Goal: Task Accomplishment & Management: Complete application form

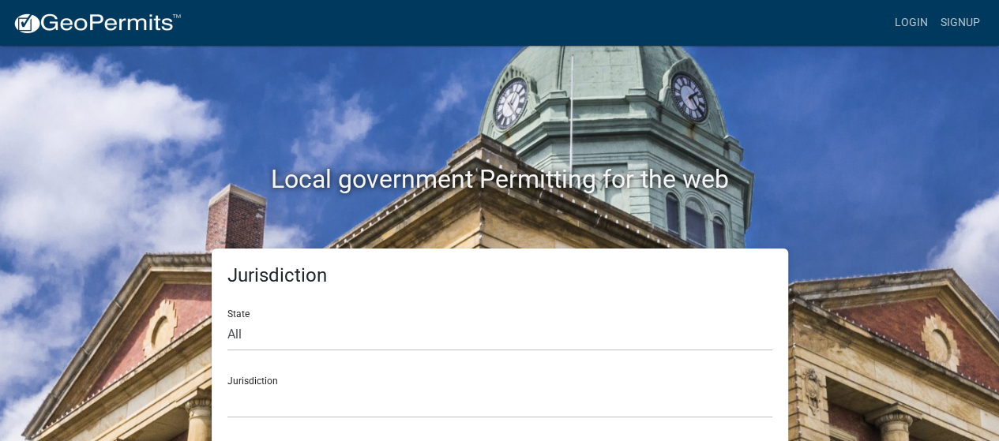
scroll to position [6, 0]
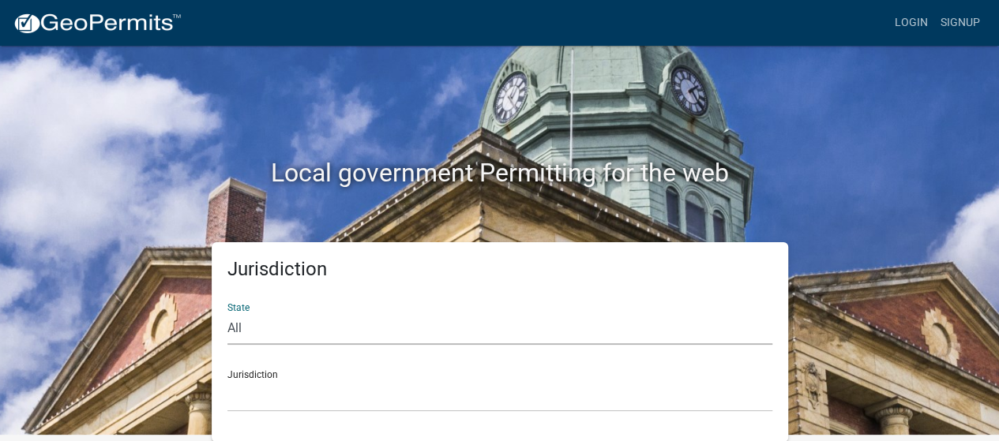
click at [357, 329] on select "All [US_STATE] [US_STATE] [US_STATE] [US_STATE] [US_STATE] [US_STATE] [US_STATE…" at bounding box center [499, 329] width 545 height 32
click at [918, 248] on div "Jurisdiction State All [US_STATE] [US_STATE] [US_STATE] [US_STATE] [US_STATE] […" at bounding box center [500, 342] width 900 height 200
click at [325, 381] on select "[GEOGRAPHIC_DATA], [US_STATE] [GEOGRAPHIC_DATA], [US_STATE][PERSON_NAME][GEOGRA…" at bounding box center [499, 396] width 545 height 32
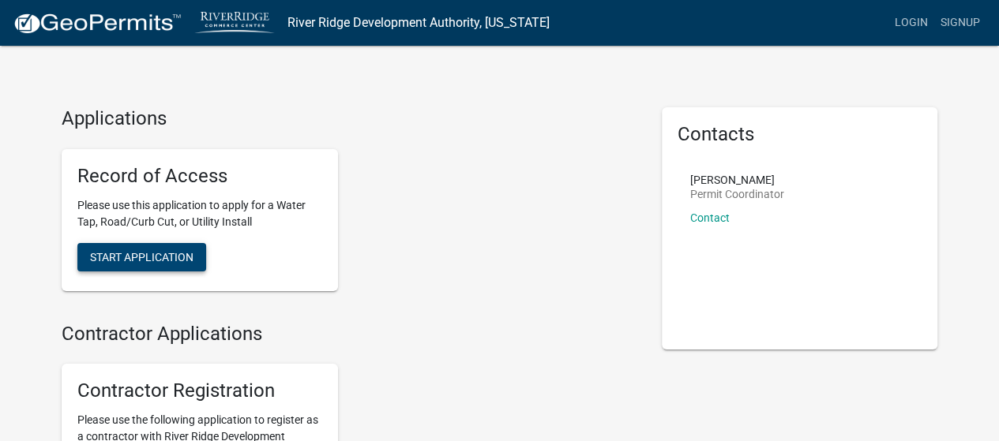
click at [145, 253] on span "Start Application" at bounding box center [141, 256] width 103 height 13
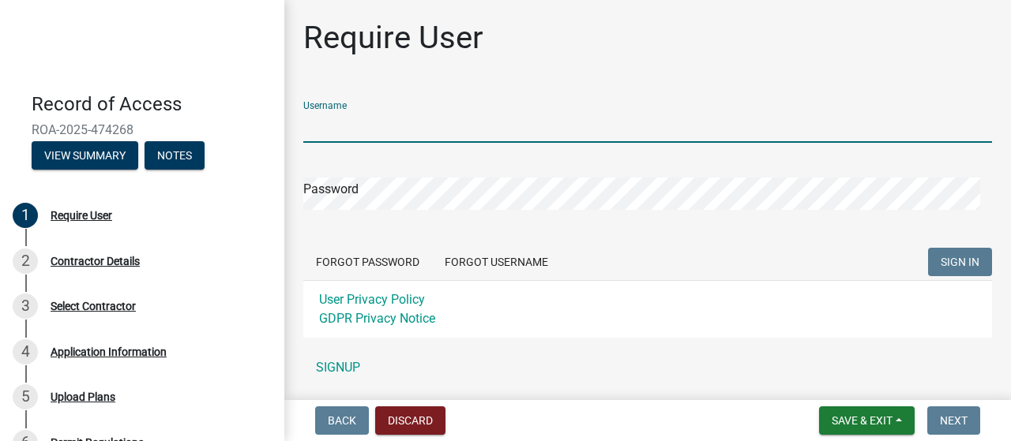
click at [408, 138] on input "Username" at bounding box center [647, 127] width 689 height 32
type input "cepeters/mpc"
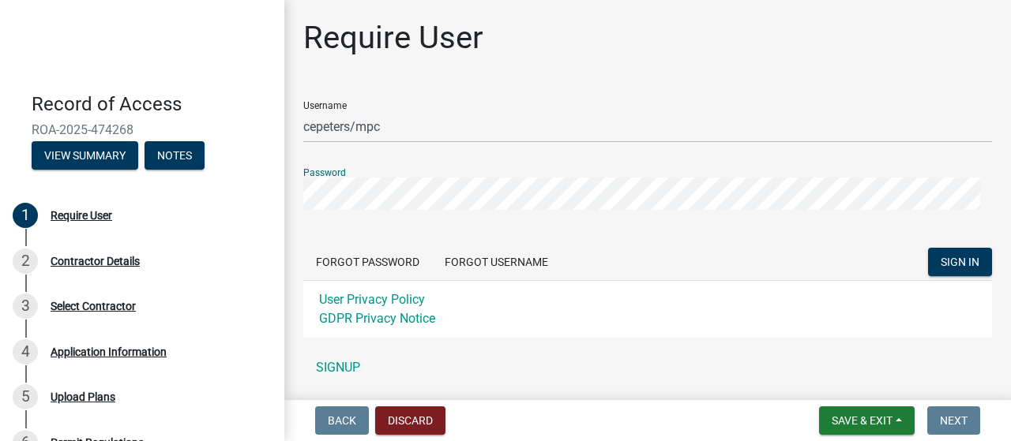
click at [928, 248] on button "SIGN IN" at bounding box center [960, 262] width 64 height 28
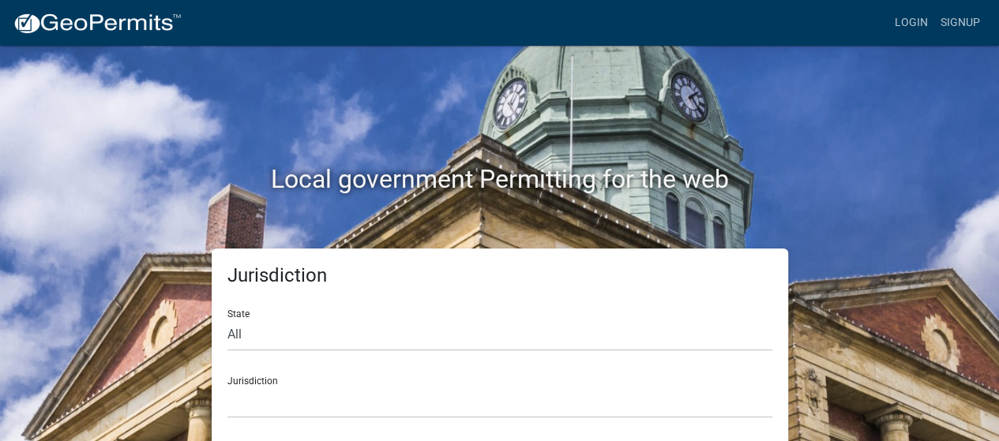
scroll to position [6, 0]
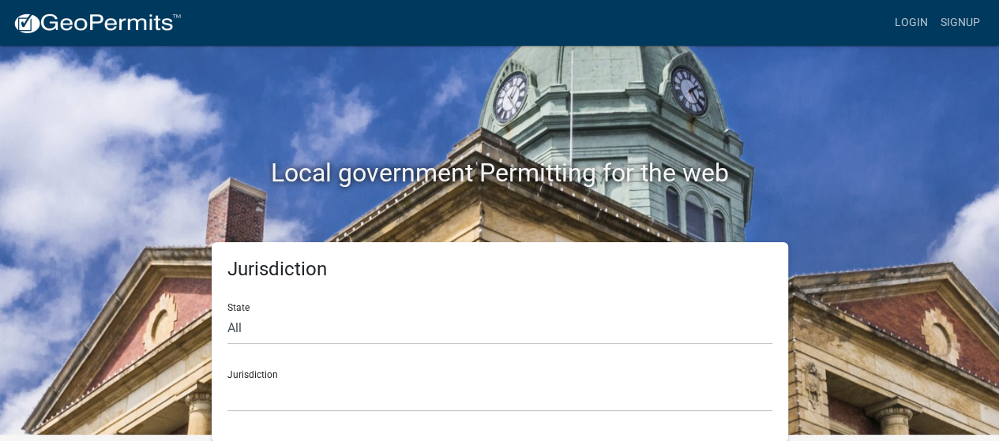
click at [543, 369] on div "Jurisdiction Custer County, Colorado Carroll County, Georgia Cook County, Georg…" at bounding box center [499, 385] width 545 height 54
click at [315, 396] on select "[GEOGRAPHIC_DATA], [US_STATE] [GEOGRAPHIC_DATA], [US_STATE][PERSON_NAME][GEOGRA…" at bounding box center [499, 396] width 545 height 32
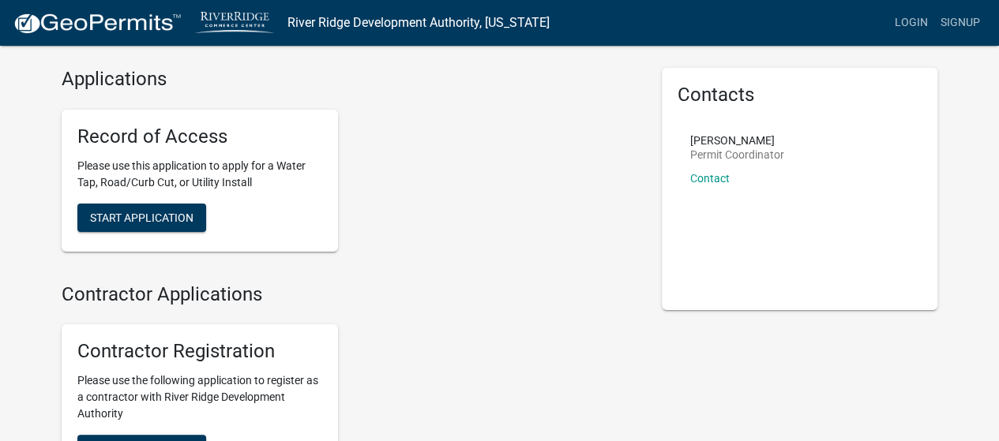
scroll to position [41, 0]
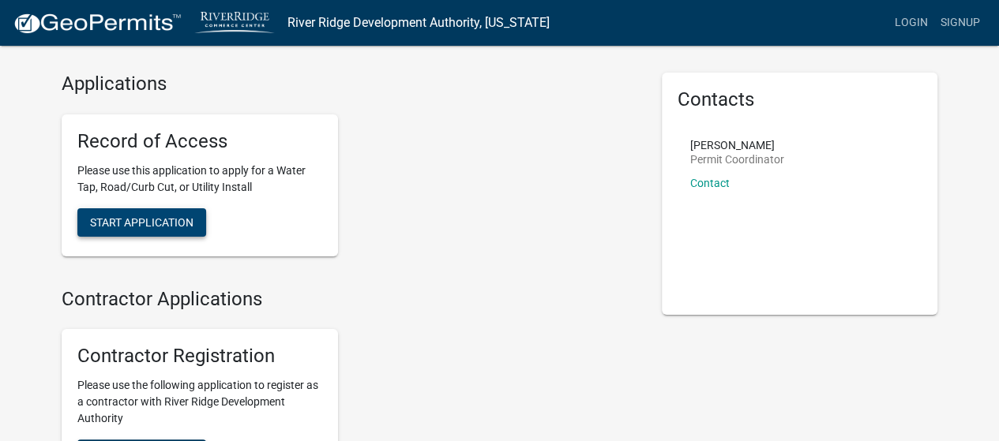
click at [142, 208] on button "Start Application" at bounding box center [141, 222] width 129 height 28
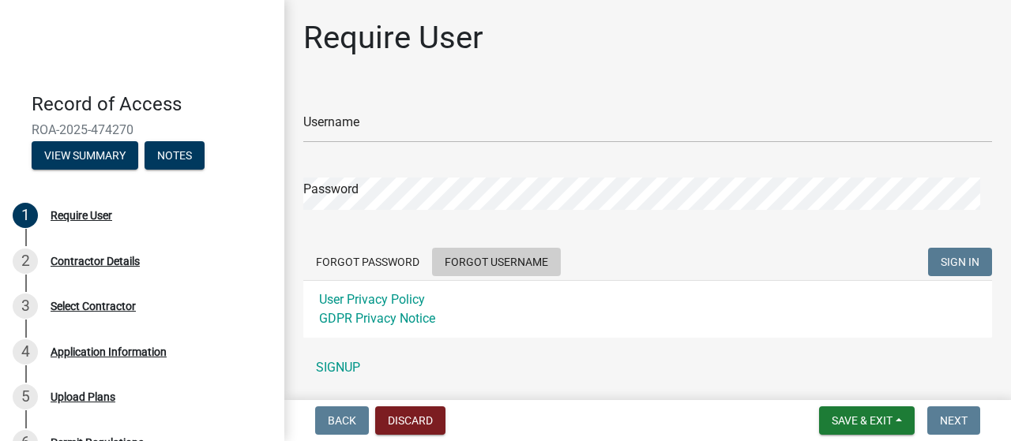
click at [497, 256] on button "Forgot Username" at bounding box center [496, 262] width 129 height 28
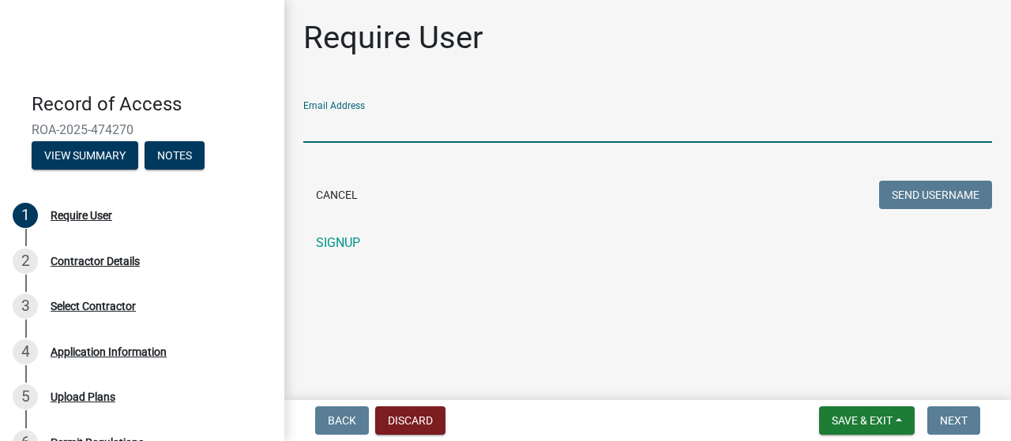
click at [449, 120] on input "Email Address" at bounding box center [647, 127] width 689 height 32
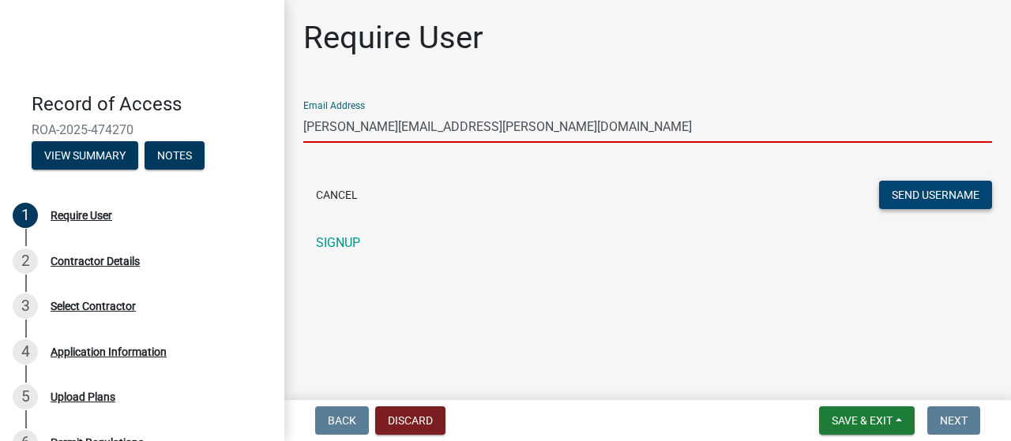
type input "chad.peters@millerpipeline.com"
click at [897, 190] on button "Send Username" at bounding box center [935, 195] width 113 height 28
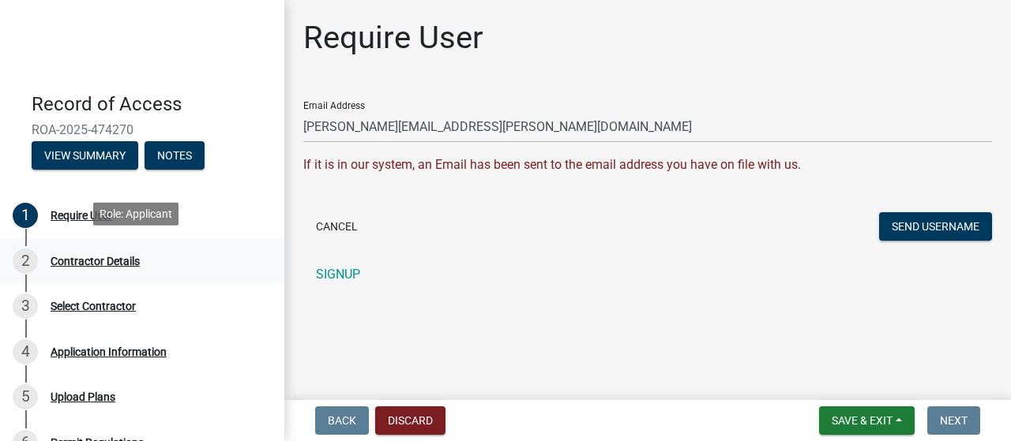
click at [109, 261] on div "Contractor Details" at bounding box center [95, 261] width 89 height 11
click at [852, 410] on button "Save & Exit" at bounding box center [867, 421] width 96 height 28
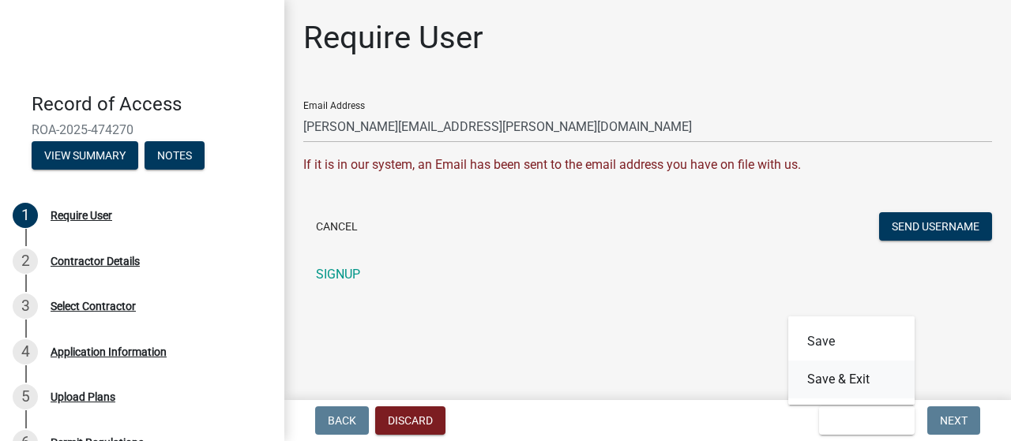
click at [851, 370] on button "Save & Exit" at bounding box center [851, 380] width 126 height 38
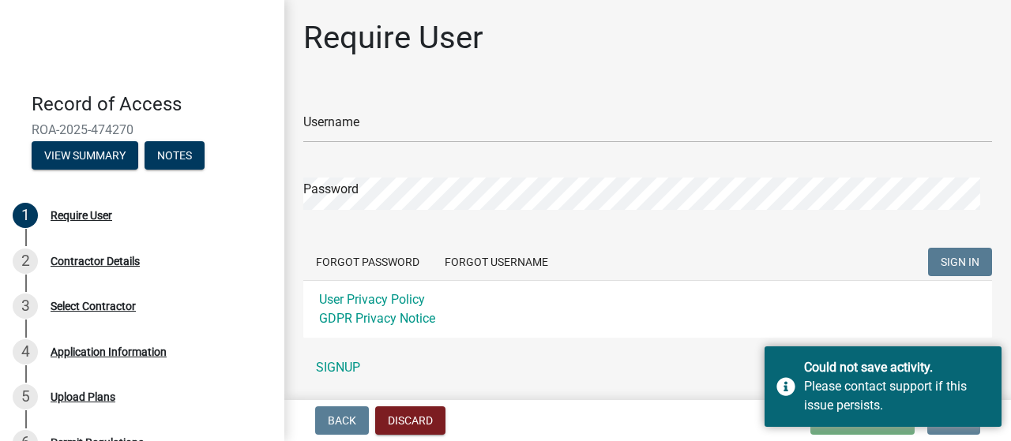
click at [464, 103] on div "Username" at bounding box center [647, 115] width 689 height 54
click at [408, 144] on form "Username Password Forgot Password Forgot Username SIGN IN User Privacy Policy G…" at bounding box center [647, 213] width 689 height 250
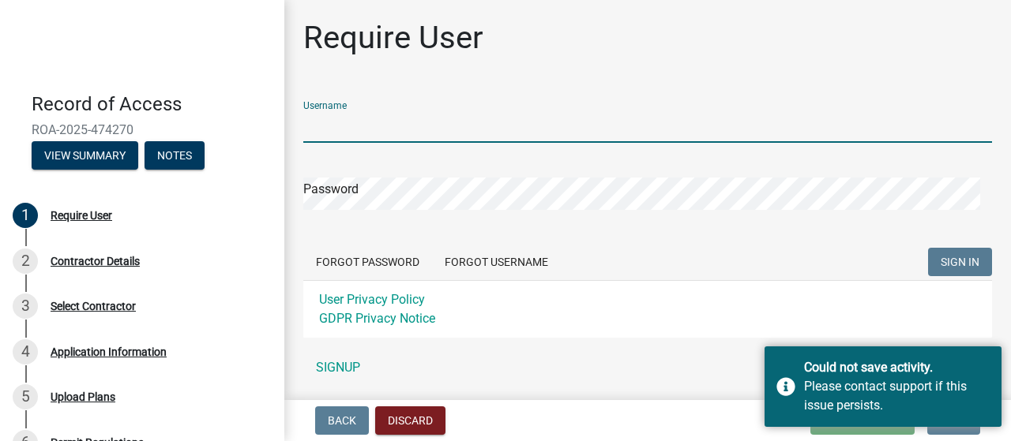
click at [403, 126] on input "Username" at bounding box center [647, 127] width 689 height 32
click at [374, 263] on form "Username Password Forgot Password Forgot Username SIGN IN User Privacy Policy G…" at bounding box center [647, 213] width 689 height 250
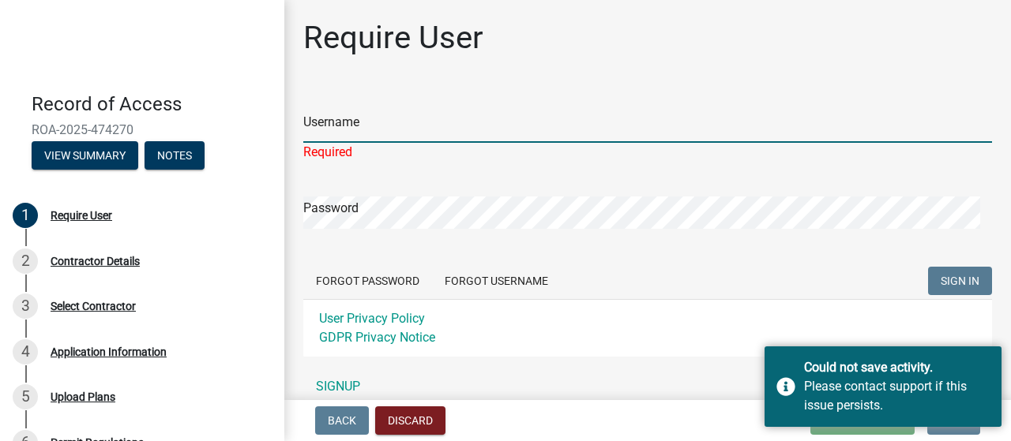
click at [358, 137] on input "Username" at bounding box center [647, 127] width 689 height 32
type input "cepeters / mpc"
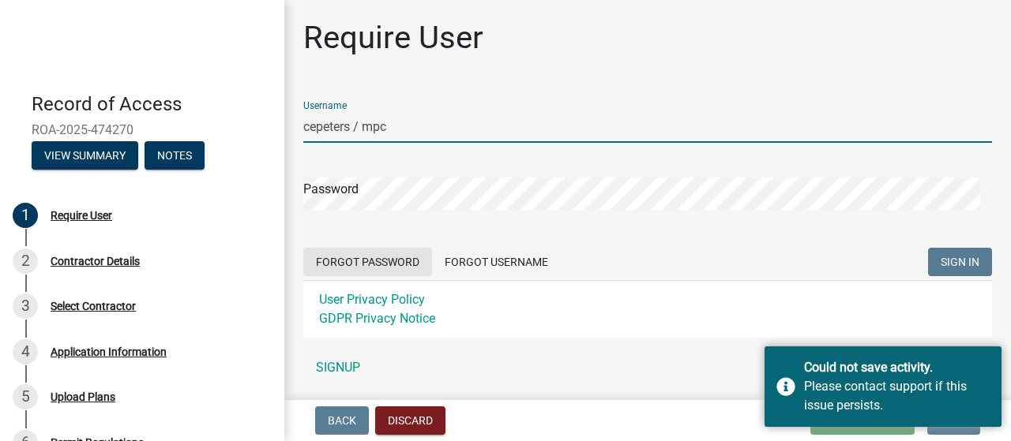
click at [377, 266] on button "Forgot Password" at bounding box center [367, 262] width 129 height 28
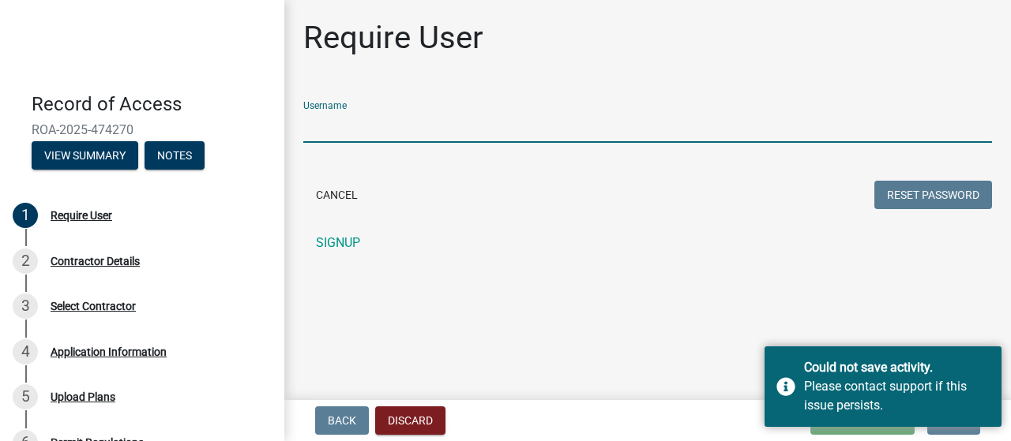
click at [431, 140] on input "Username" at bounding box center [647, 127] width 689 height 32
type input "cepeters / mpc"
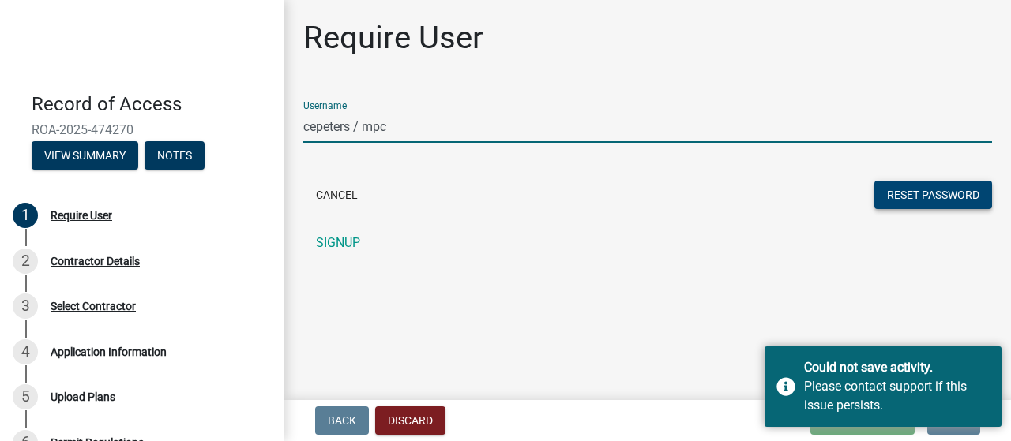
click at [943, 197] on button "Reset Password" at bounding box center [933, 195] width 118 height 28
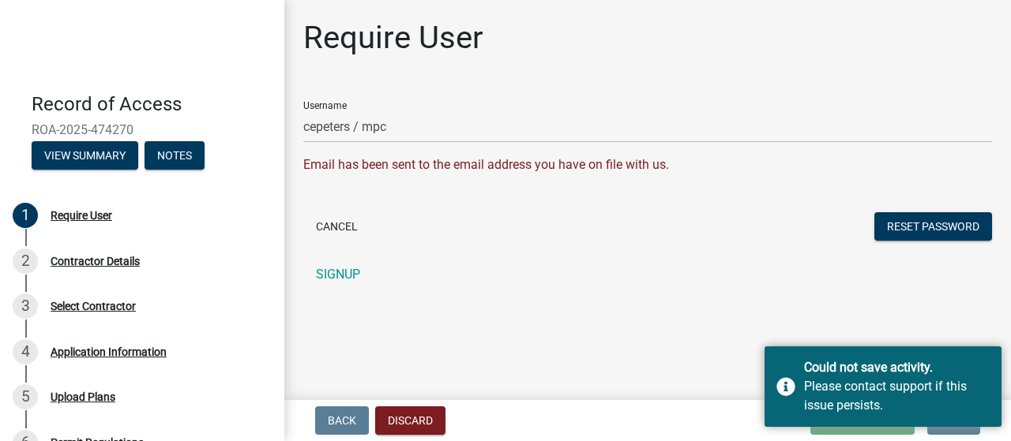
click at [736, 322] on main "Require User Username cepeters / mpc Email has been sent to the email address y…" at bounding box center [647, 197] width 726 height 394
click at [826, 345] on main "Require User Username cepeters / mpc Email has been sent to the email address y…" at bounding box center [647, 197] width 726 height 394
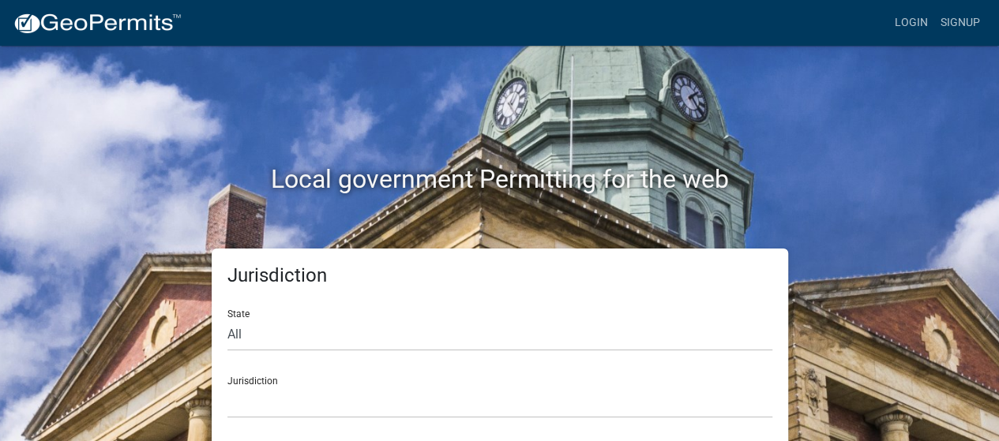
click at [385, 379] on div "Jurisdiction [GEOGRAPHIC_DATA], [US_STATE] [GEOGRAPHIC_DATA], [US_STATE][PERSON…" at bounding box center [499, 391] width 545 height 54
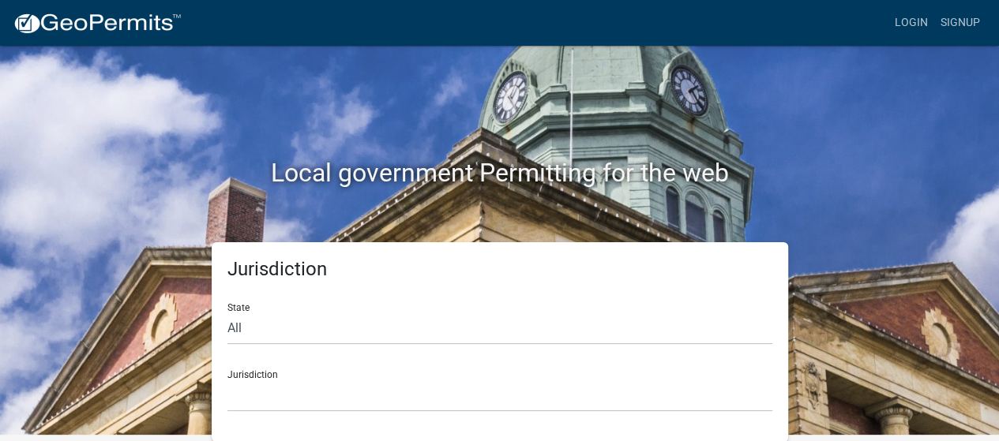
click at [719, 368] on div "Jurisdiction [GEOGRAPHIC_DATA], [US_STATE] [GEOGRAPHIC_DATA], [US_STATE][PERSON…" at bounding box center [499, 385] width 545 height 54
click at [496, 424] on div "Jurisdiction State All [US_STATE] [US_STATE] [US_STATE] [US_STATE] [US_STATE] […" at bounding box center [500, 342] width 576 height 200
click at [221, 368] on div "Jurisdiction State All [US_STATE] [US_STATE] [US_STATE] [US_STATE] [US_STATE] […" at bounding box center [500, 342] width 576 height 200
click at [282, 385] on select "[GEOGRAPHIC_DATA], [US_STATE] [GEOGRAPHIC_DATA], [US_STATE][PERSON_NAME][GEOGRA…" at bounding box center [499, 396] width 545 height 32
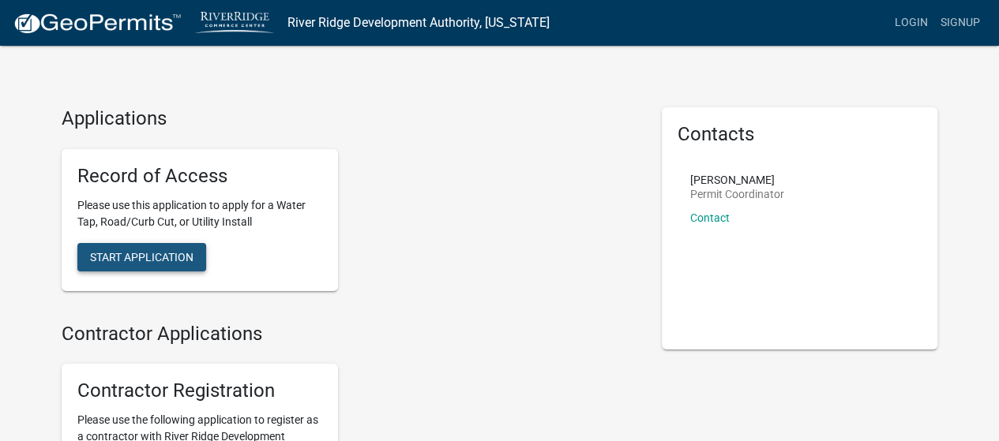
click at [174, 244] on button "Start Application" at bounding box center [141, 257] width 129 height 28
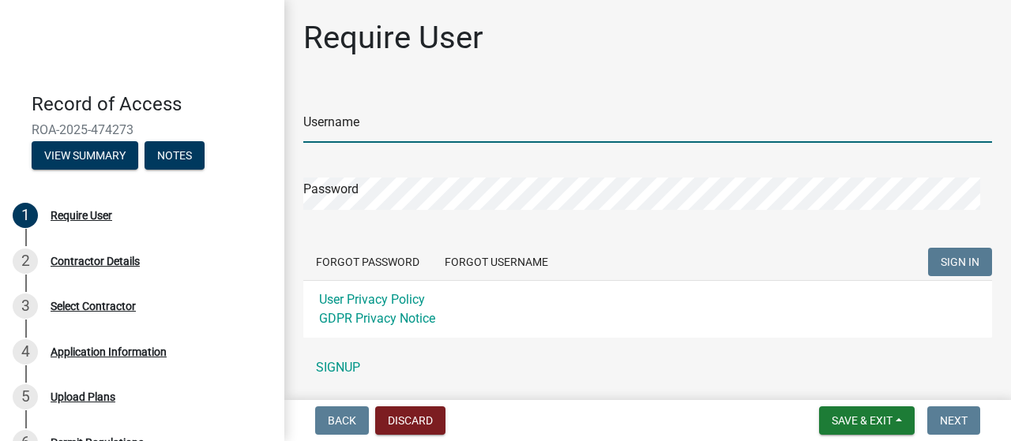
click at [466, 117] on input "Username" at bounding box center [647, 127] width 689 height 32
type input "cepeters / mpc"
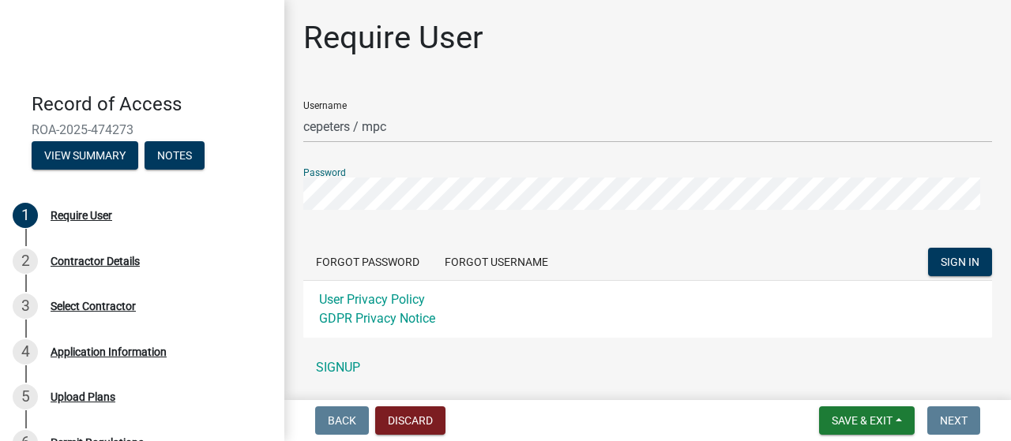
click at [928, 248] on button "SIGN IN" at bounding box center [960, 262] width 64 height 28
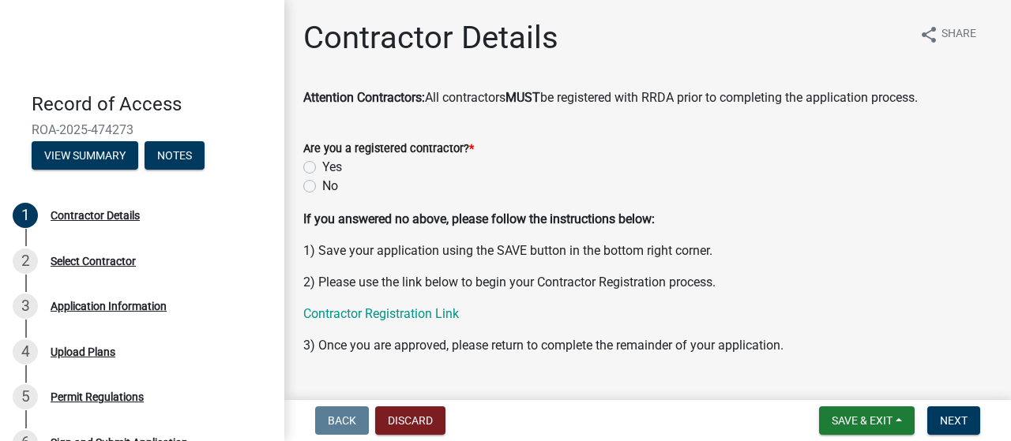
click at [336, 167] on label "Yes" at bounding box center [332, 167] width 20 height 19
click at [332, 167] on input "Yes" at bounding box center [327, 163] width 10 height 10
radio input "true"
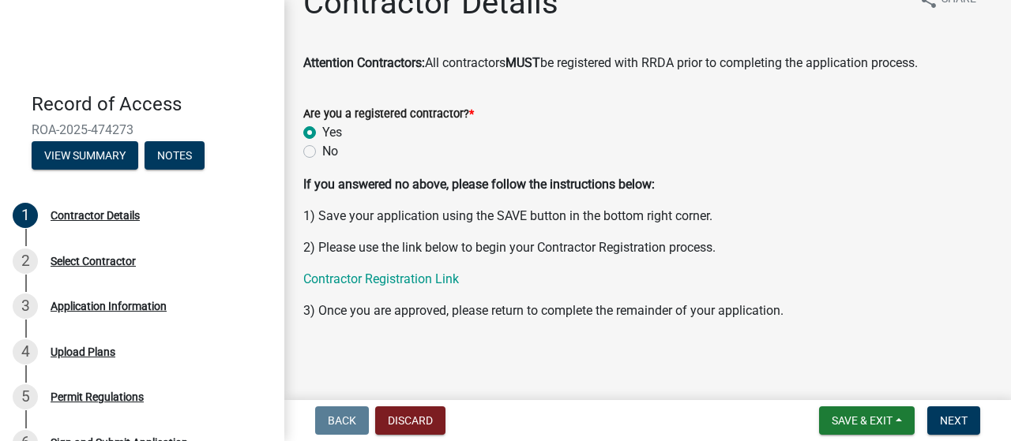
scroll to position [35, 0]
click at [943, 418] on span "Next" at bounding box center [954, 421] width 28 height 13
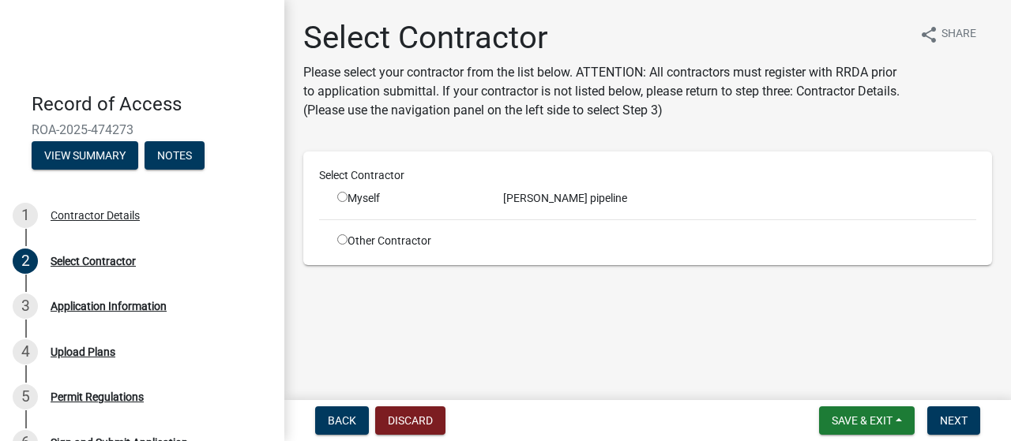
click at [526, 197] on div "[PERSON_NAME] pipeline" at bounding box center [739, 198] width 497 height 17
click at [515, 197] on div "[PERSON_NAME] pipeline" at bounding box center [739, 198] width 497 height 17
click at [340, 239] on input "radio" at bounding box center [342, 240] width 10 height 10
radio input "true"
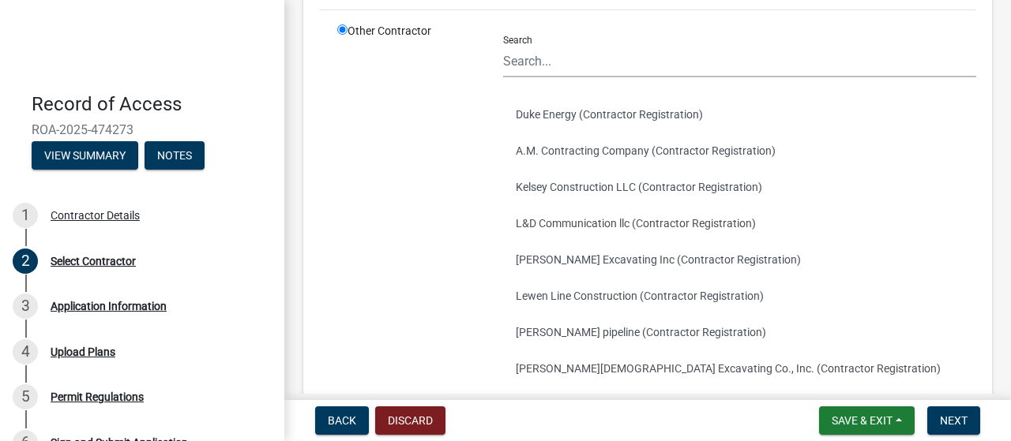
scroll to position [221, 0]
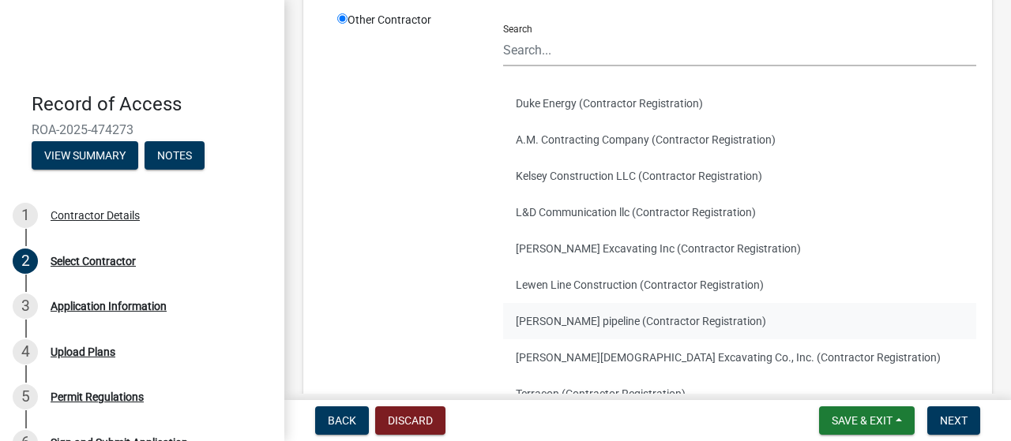
click at [715, 320] on button "[PERSON_NAME] pipeline (Contractor Registration)" at bounding box center [739, 321] width 473 height 36
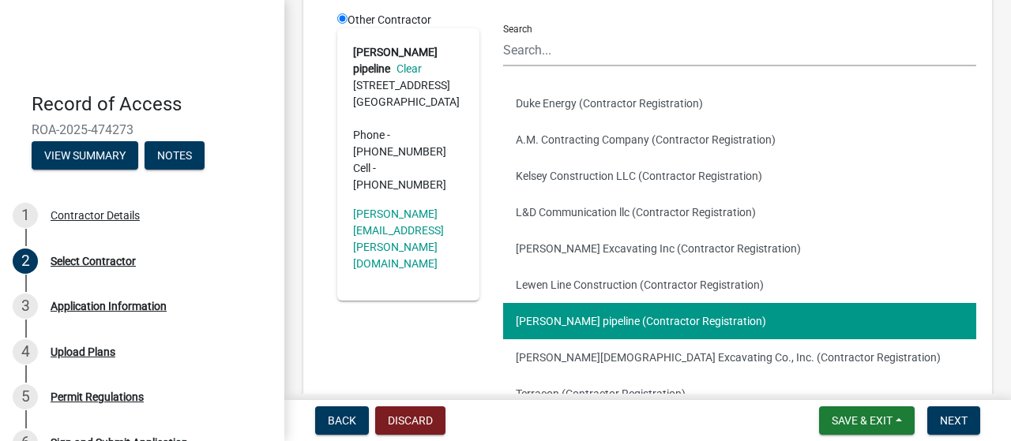
click at [463, 286] on div "Other Contractor [PERSON_NAME] pipeline Clear [STREET_ADDRESS] Phone - [PHONE_N…" at bounding box center [408, 253] width 166 height 482
click at [796, 318] on button "[PERSON_NAME] pipeline (Contractor Registration)" at bounding box center [739, 321] width 473 height 36
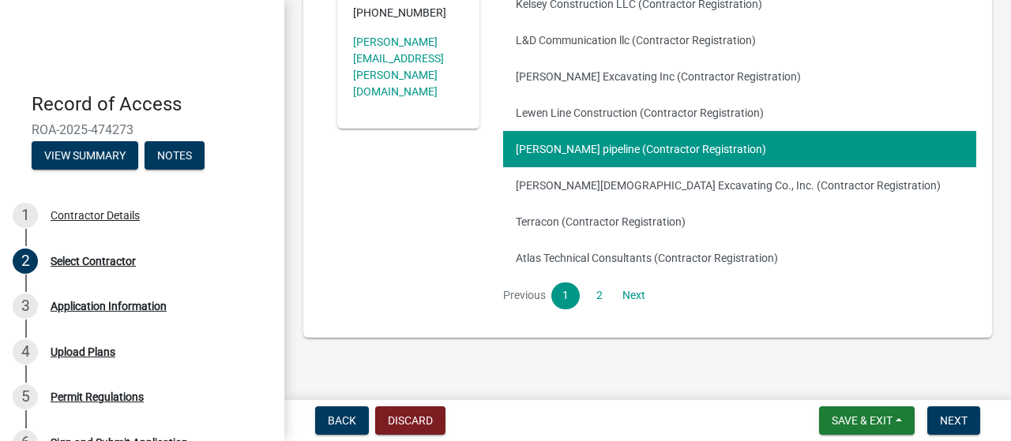
scroll to position [411, 0]
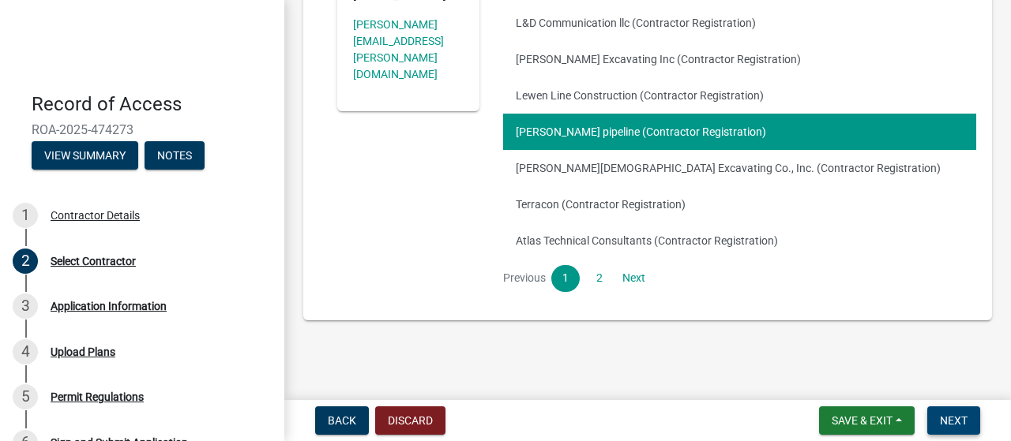
click at [949, 417] on span "Next" at bounding box center [954, 421] width 28 height 13
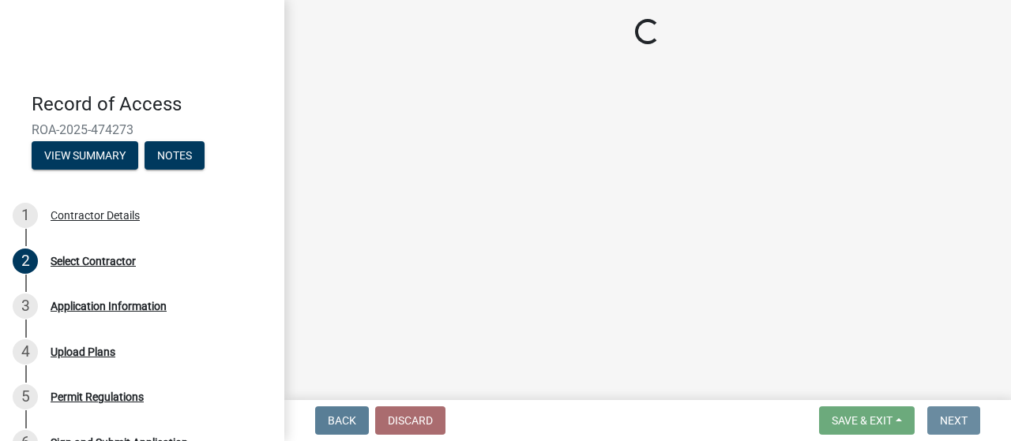
scroll to position [0, 0]
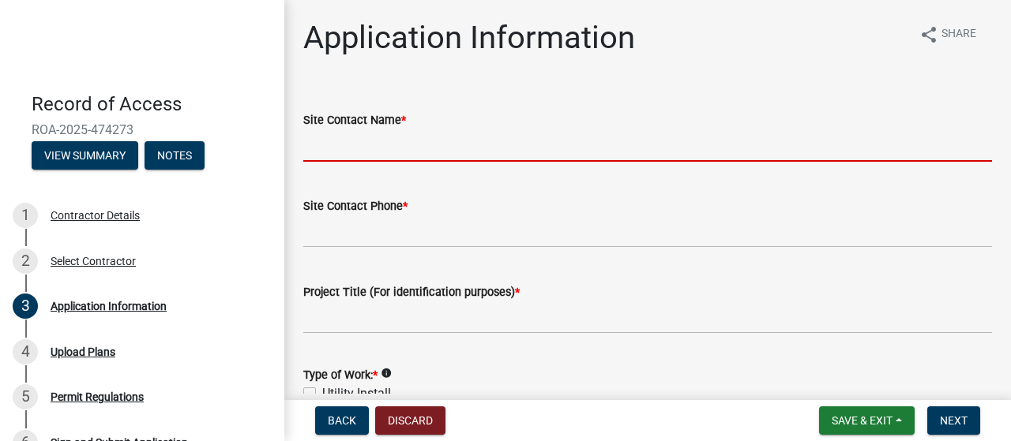
click at [584, 152] on input "Site Contact Name *" at bounding box center [647, 145] width 689 height 32
type input "[PERSON_NAME]"
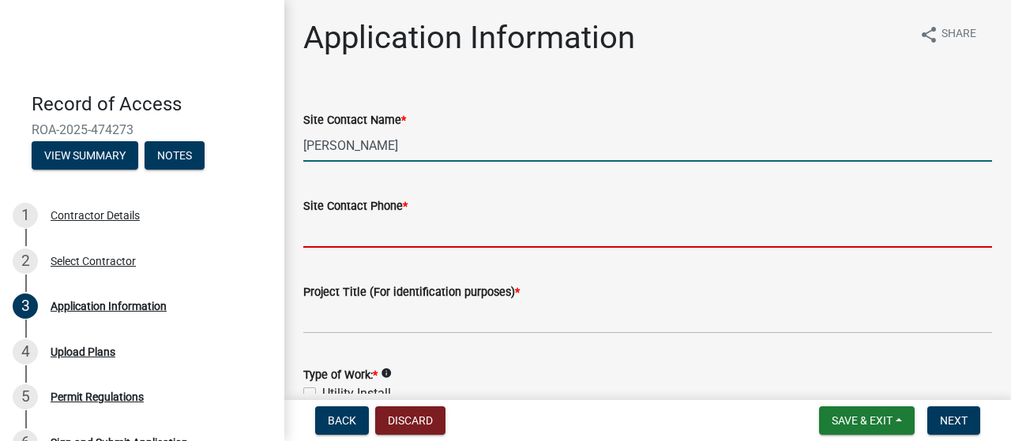
click at [437, 229] on input "Site Contact Phone *" at bounding box center [647, 232] width 689 height 32
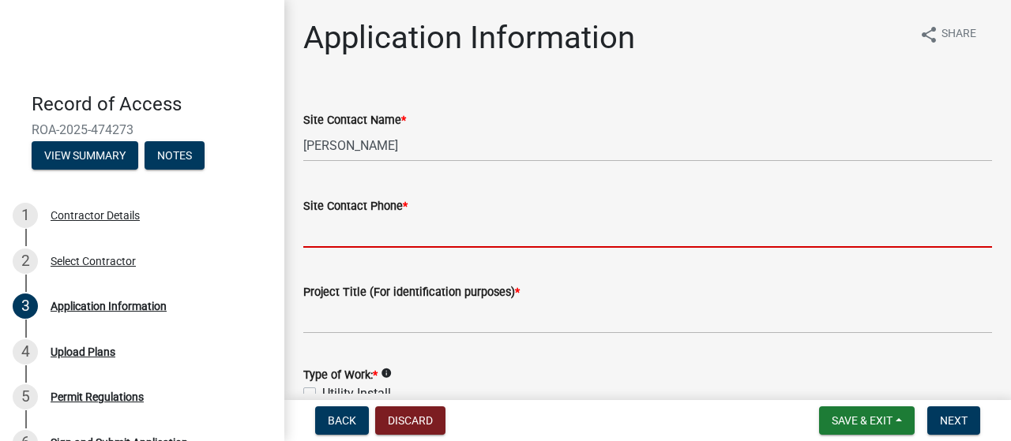
type input "[PHONE_NUMBER]"
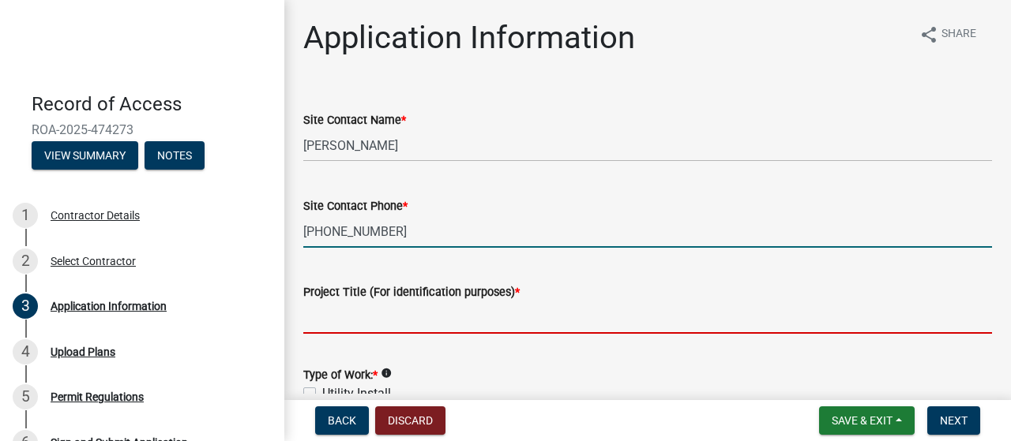
click at [416, 317] on input "Project Title (For identification purposes) *" at bounding box center [647, 318] width 689 height 32
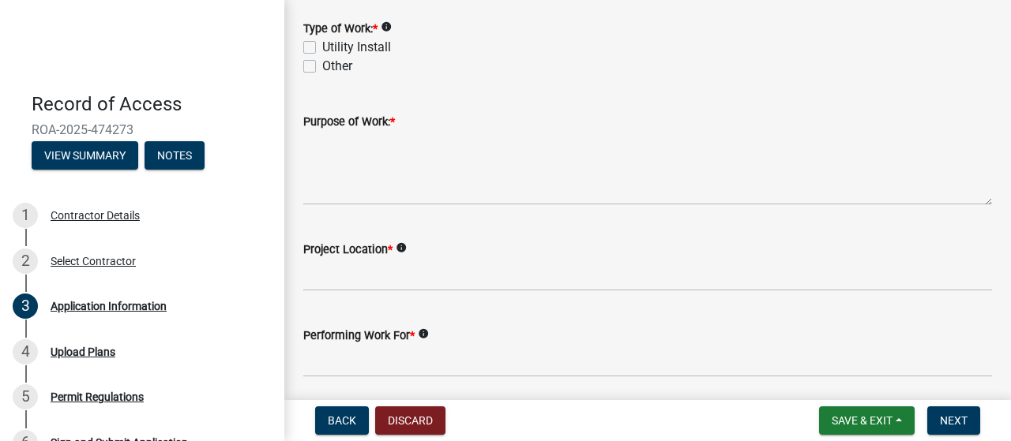
scroll to position [347, 0]
type input "1140 patrol rd service"
click at [378, 50] on label "Utility Install" at bounding box center [356, 46] width 69 height 19
click at [332, 47] on input "Utility Install" at bounding box center [327, 42] width 10 height 10
checkbox input "true"
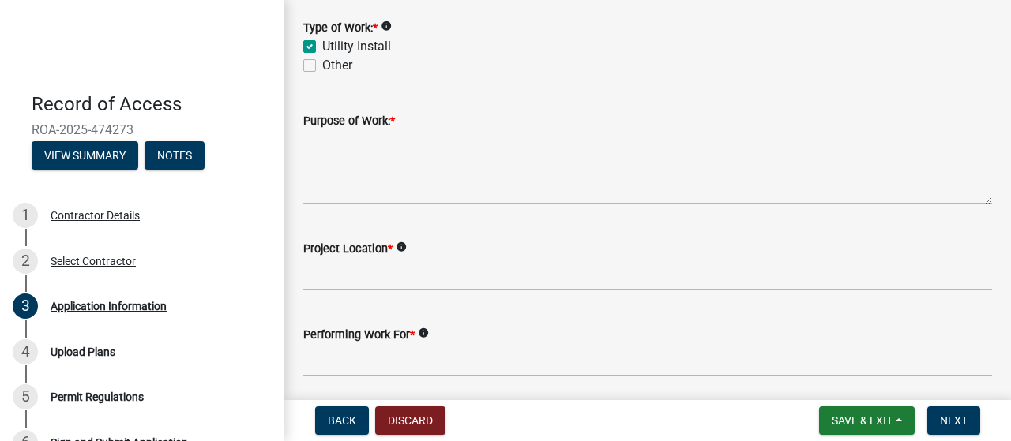
checkbox input "false"
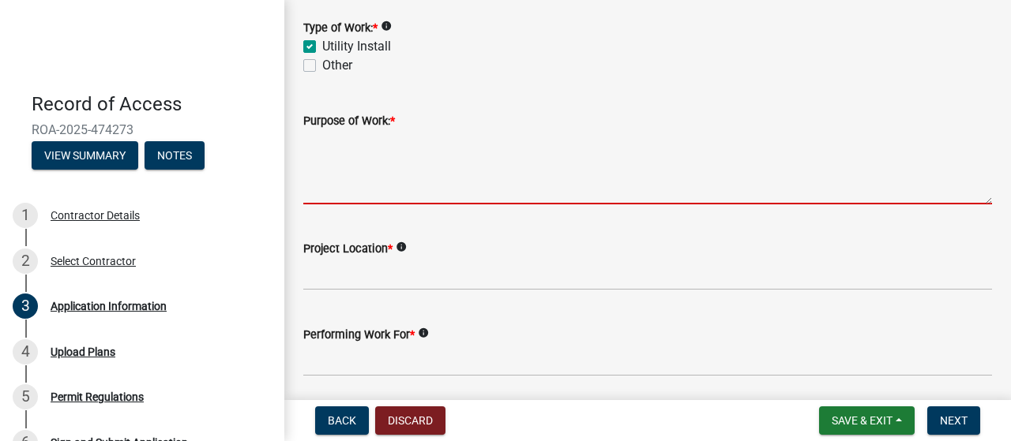
click at [357, 171] on textarea "Purpose of Work: *" at bounding box center [647, 167] width 689 height 74
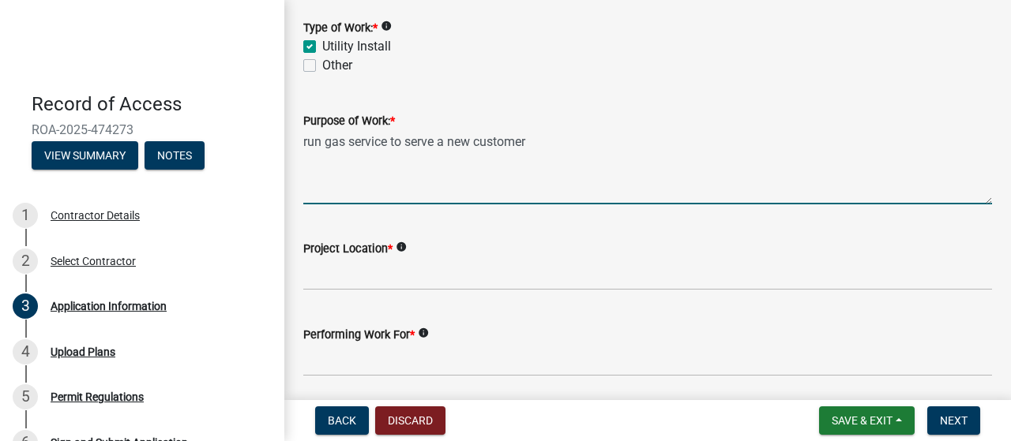
type textarea "run gas service to serve a new customer"
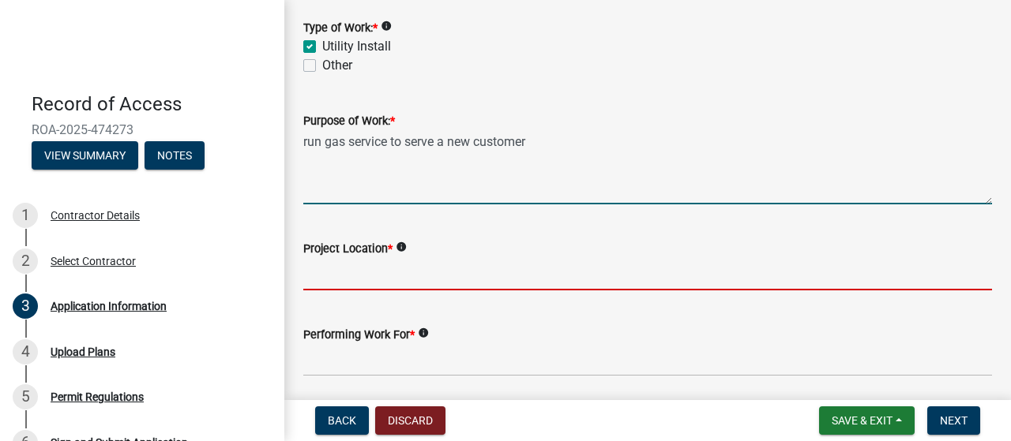
click at [407, 279] on input "Project Location *" at bounding box center [647, 274] width 689 height 32
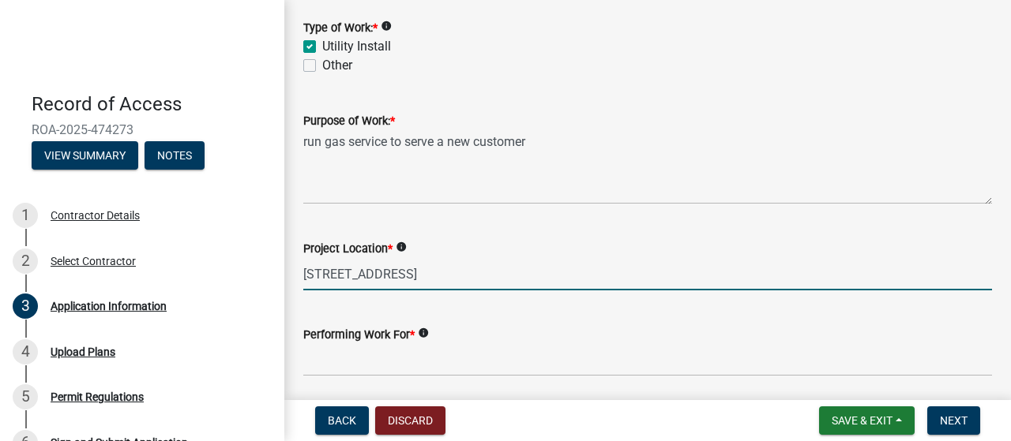
type input "[STREET_ADDRESS]"
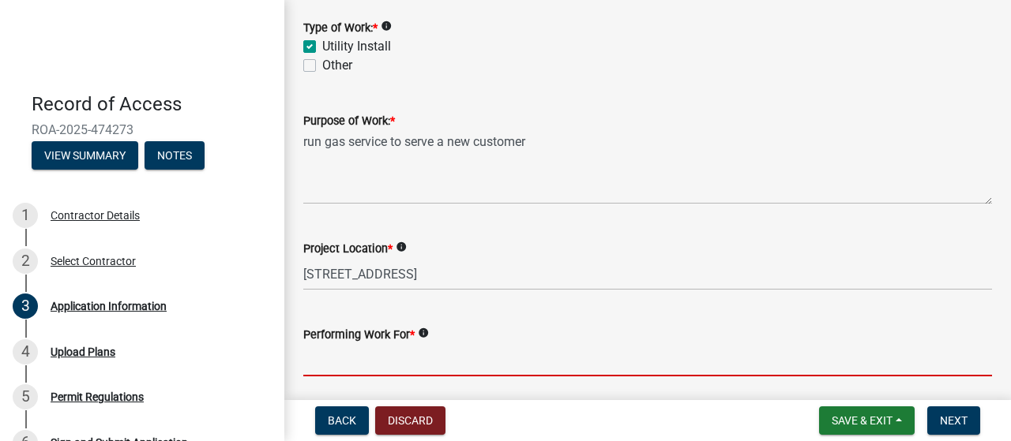
click at [394, 361] on input "Performing Work For *" at bounding box center [647, 360] width 689 height 32
type input "center point energy"
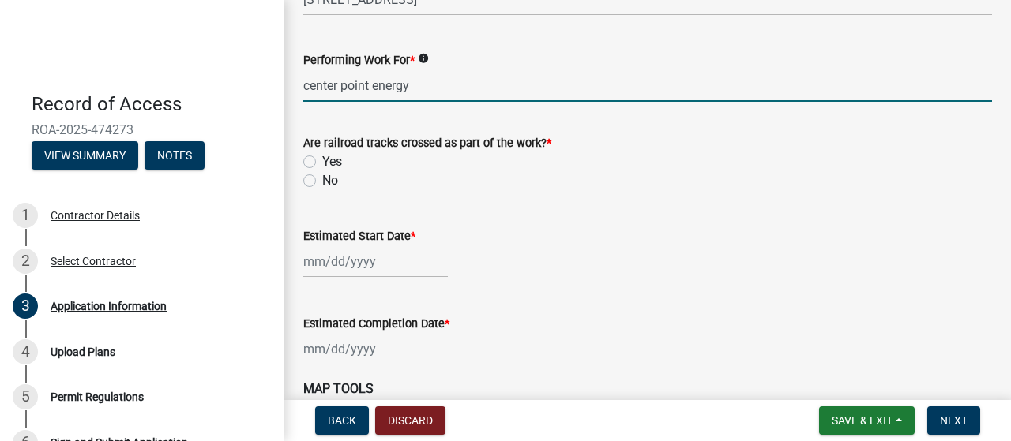
scroll to position [625, 0]
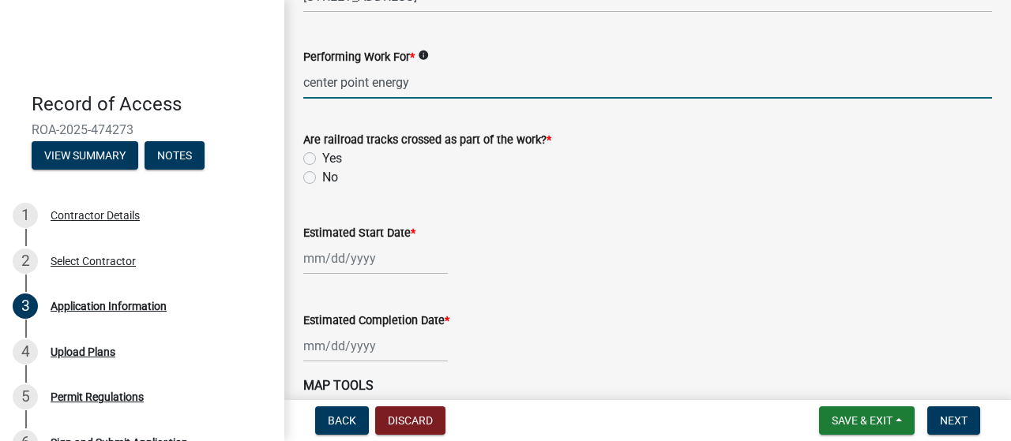
click at [322, 176] on label "No" at bounding box center [330, 177] width 16 height 19
click at [322, 176] on input "No" at bounding box center [327, 173] width 10 height 10
radio input "true"
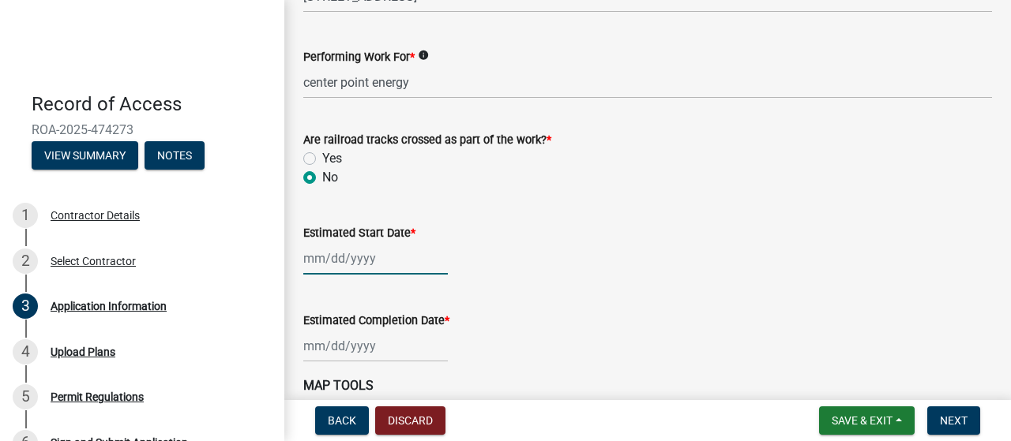
click at [323, 260] on div at bounding box center [375, 258] width 145 height 32
select select "9"
select select "2025"
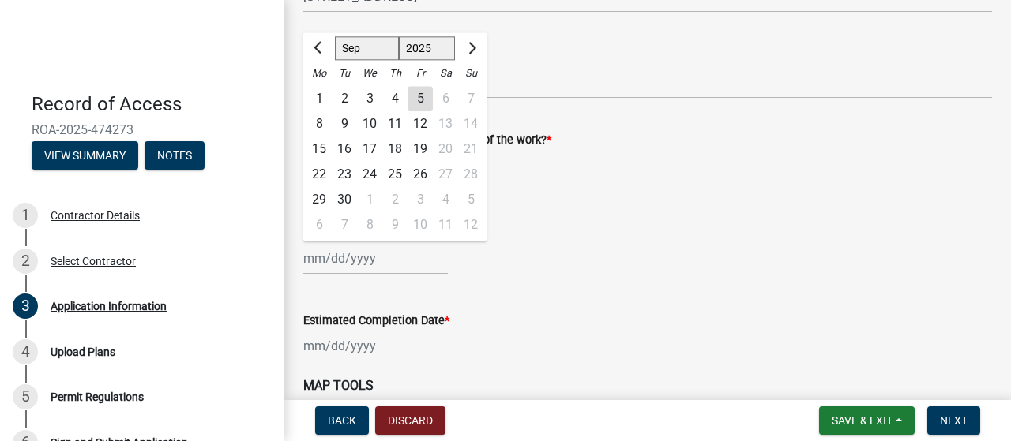
click at [422, 126] on div "12" at bounding box center [419, 123] width 25 height 25
type input "[DATE]"
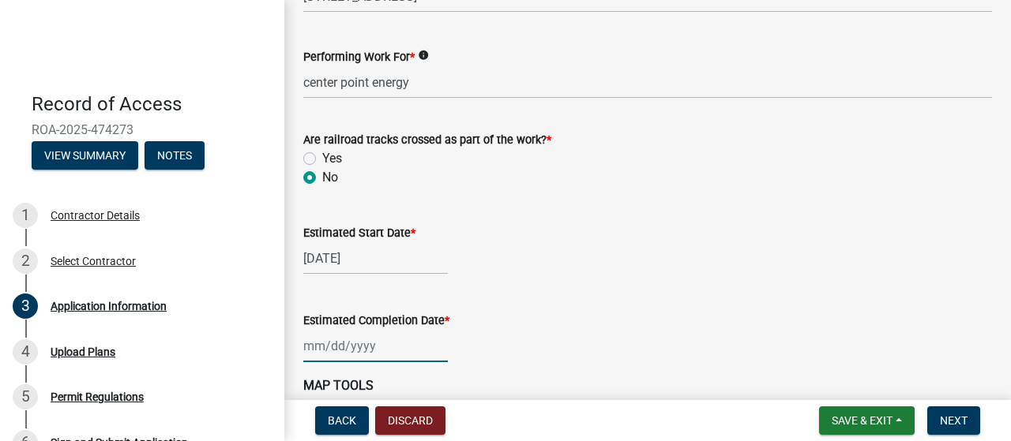
click at [371, 340] on div at bounding box center [375, 346] width 145 height 32
select select "9"
select select "2025"
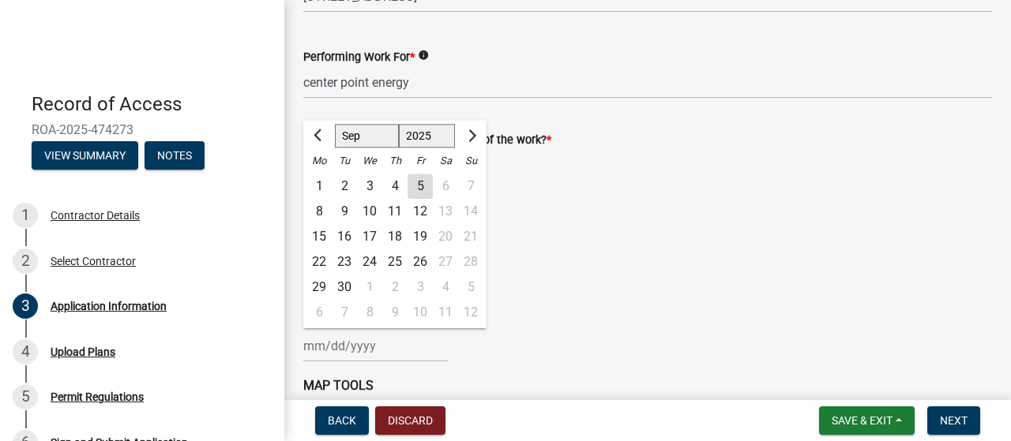
click at [376, 236] on div "17" at bounding box center [369, 236] width 25 height 25
type input "[DATE]"
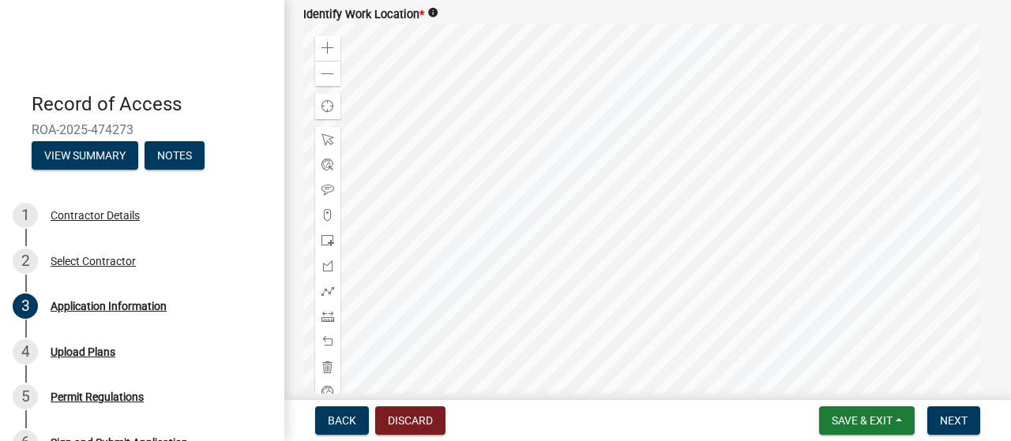
scroll to position [1469, 0]
click at [328, 44] on span at bounding box center [327, 50] width 13 height 13
click at [873, 253] on div at bounding box center [647, 223] width 689 height 395
click at [690, 96] on div at bounding box center [647, 223] width 689 height 395
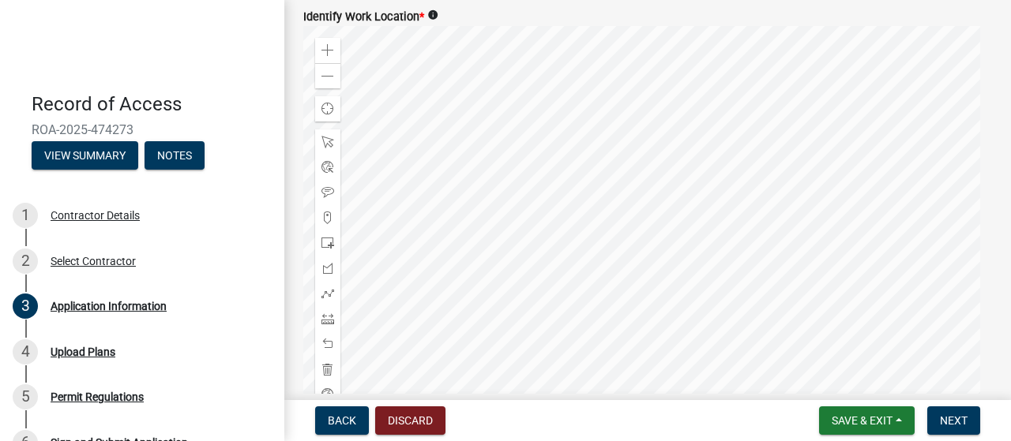
click at [467, 233] on div at bounding box center [647, 223] width 689 height 395
click at [327, 237] on span at bounding box center [327, 243] width 13 height 13
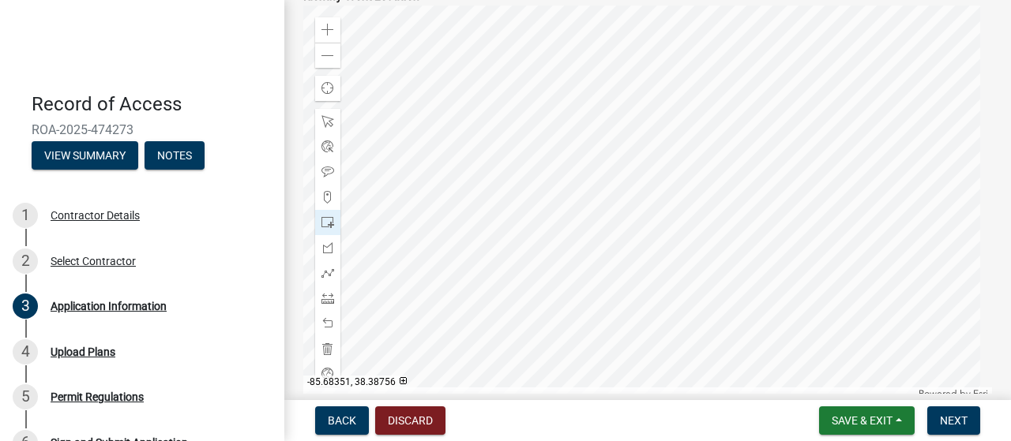
click at [358, 218] on div at bounding box center [647, 203] width 689 height 395
click at [955, 416] on span "Next" at bounding box center [954, 421] width 28 height 13
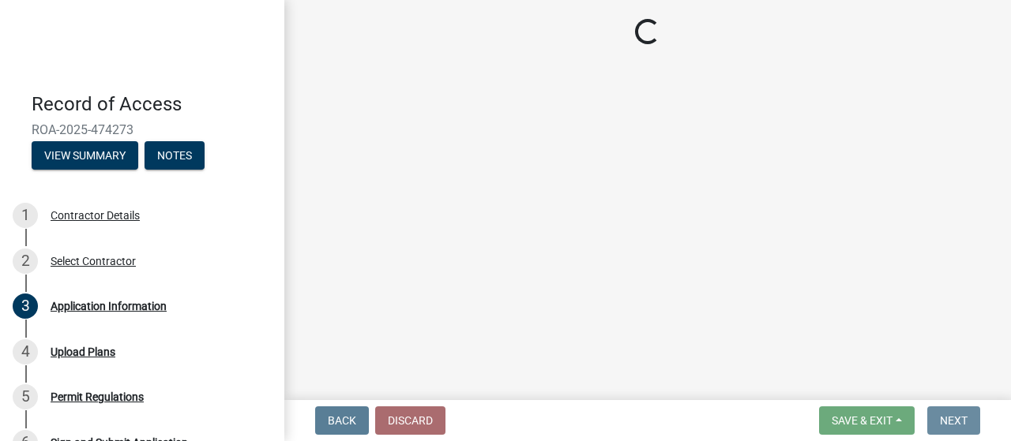
scroll to position [0, 0]
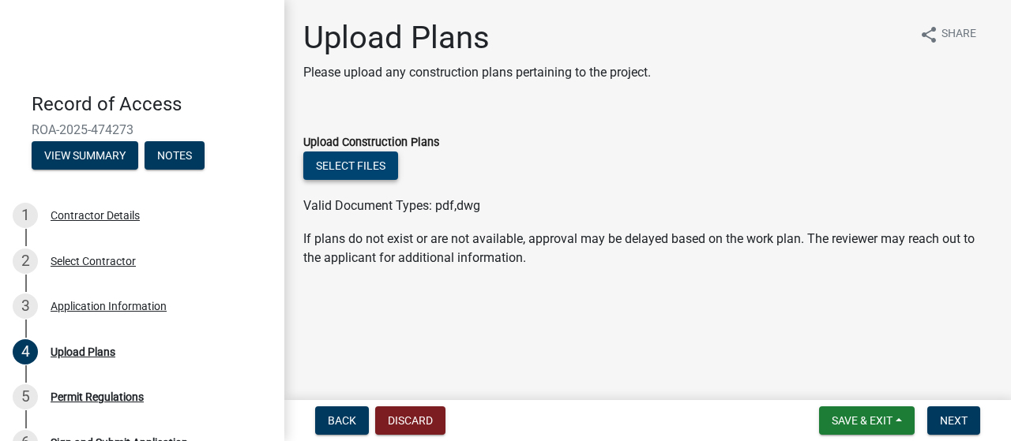
click at [362, 165] on button "Select files" at bounding box center [350, 166] width 95 height 28
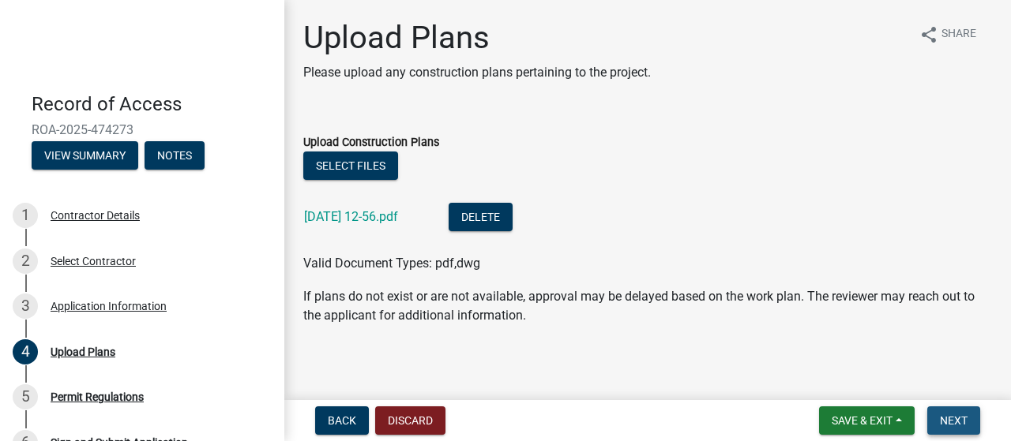
click at [957, 417] on span "Next" at bounding box center [954, 421] width 28 height 13
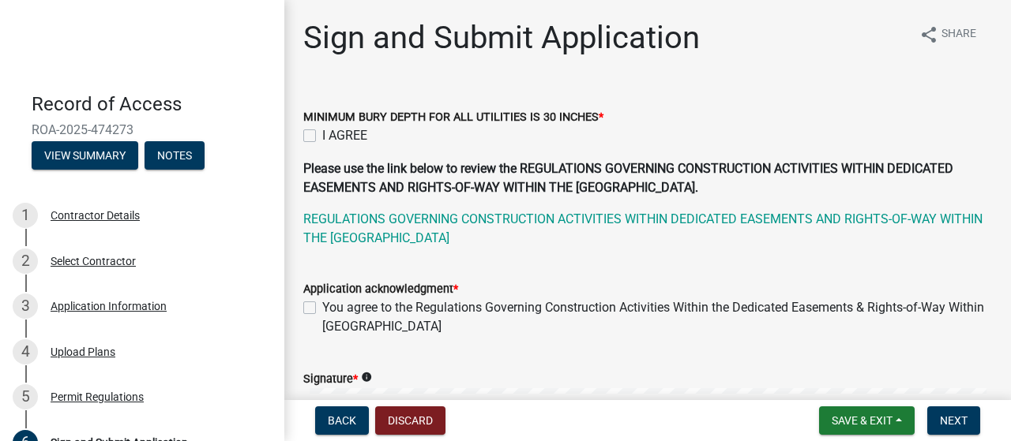
click at [322, 138] on label "I AGREE" at bounding box center [344, 135] width 45 height 19
click at [322, 137] on input "I AGREE" at bounding box center [327, 131] width 10 height 10
checkbox input "true"
click at [322, 307] on label "You agree to the Regulations Governing Construction Activities Within the Dedic…" at bounding box center [657, 317] width 670 height 38
click at [322, 307] on input "You agree to the Regulations Governing Construction Activities Within the Dedic…" at bounding box center [327, 303] width 10 height 10
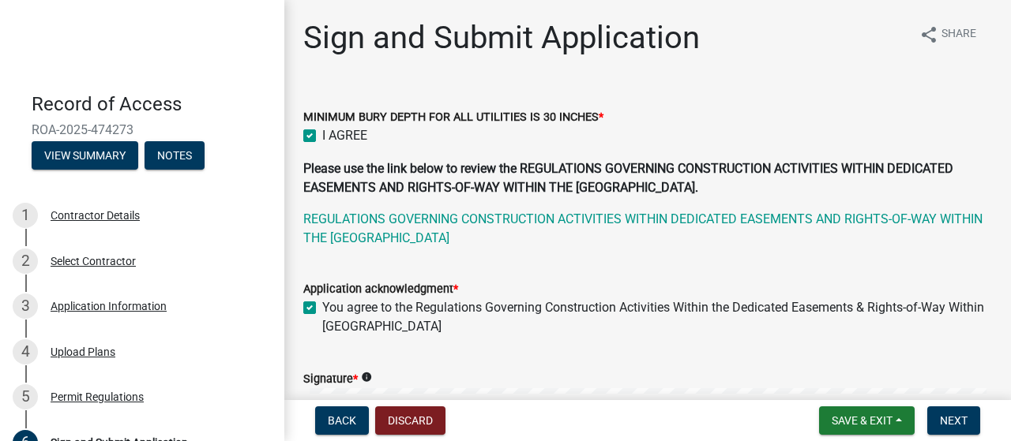
checkbox input "true"
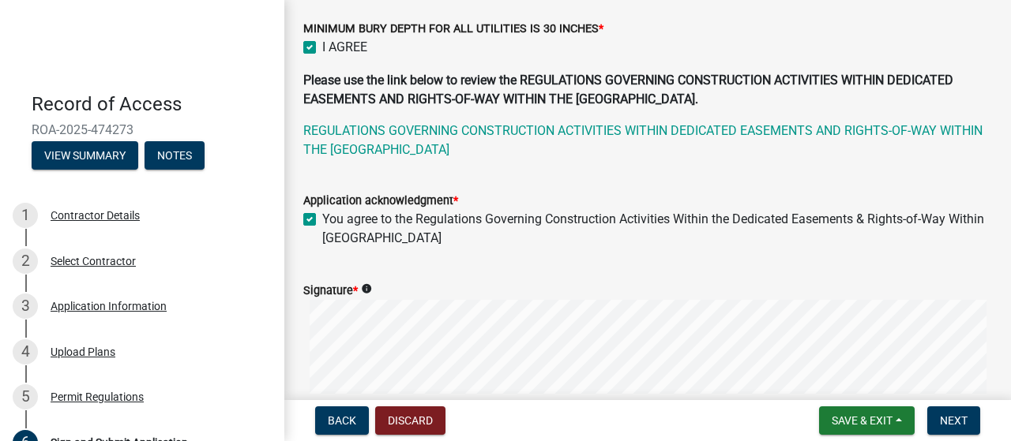
scroll to position [182, 0]
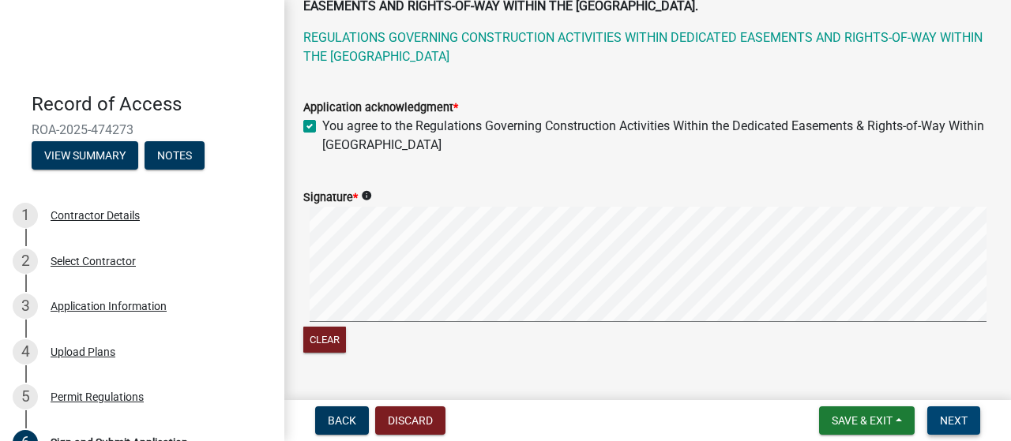
click at [948, 416] on span "Next" at bounding box center [954, 421] width 28 height 13
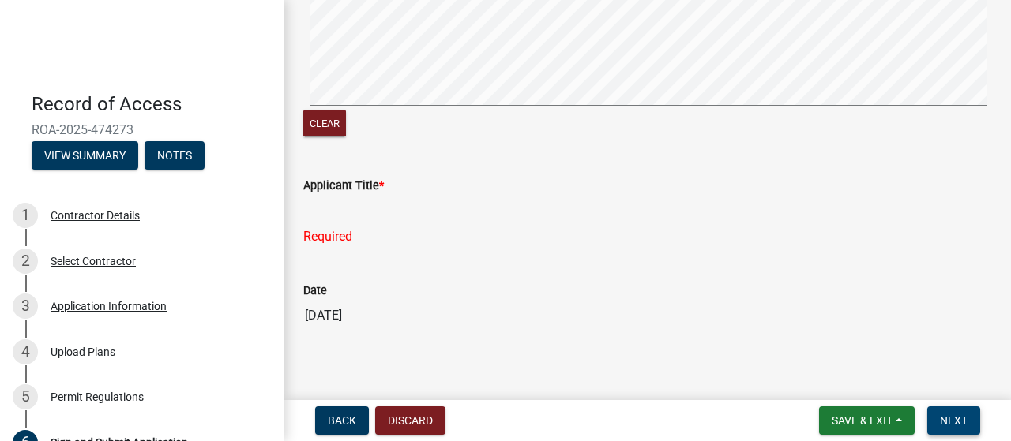
scroll to position [401, 0]
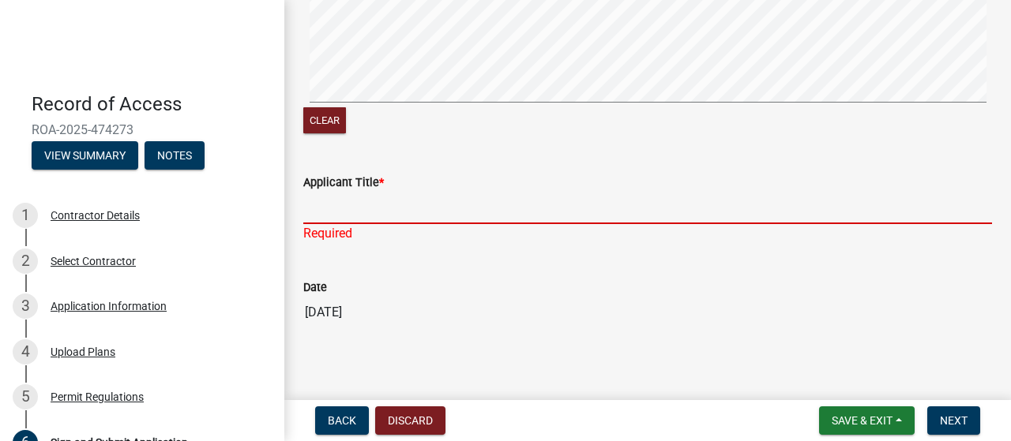
click at [436, 208] on input "Applicant Title *" at bounding box center [647, 208] width 689 height 32
type input "general [PERSON_NAME]"
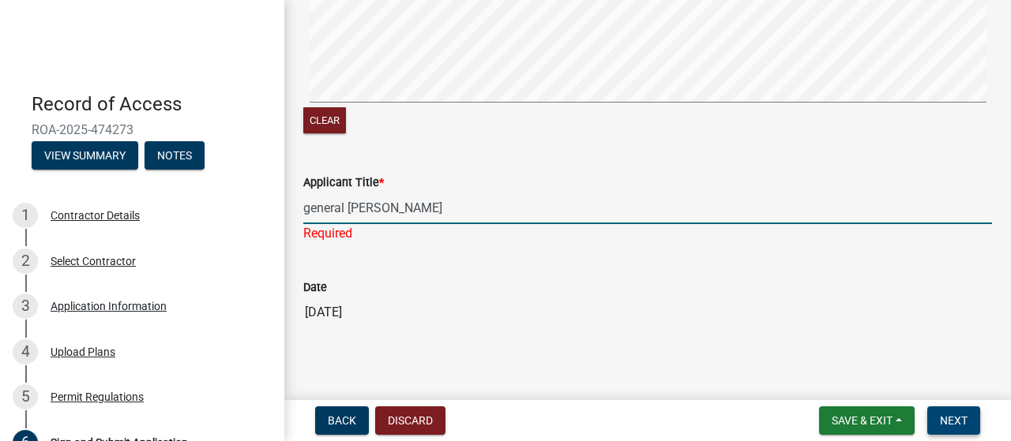
click at [948, 418] on span "Next" at bounding box center [954, 421] width 28 height 13
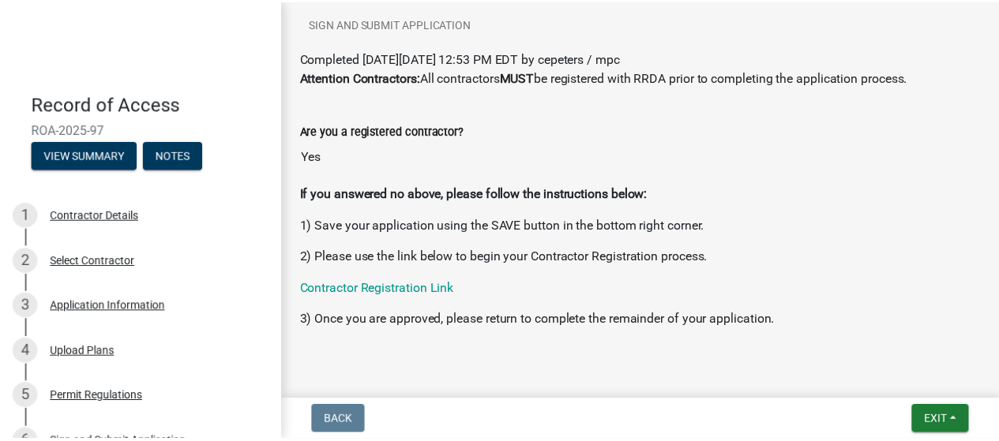
scroll to position [186, 0]
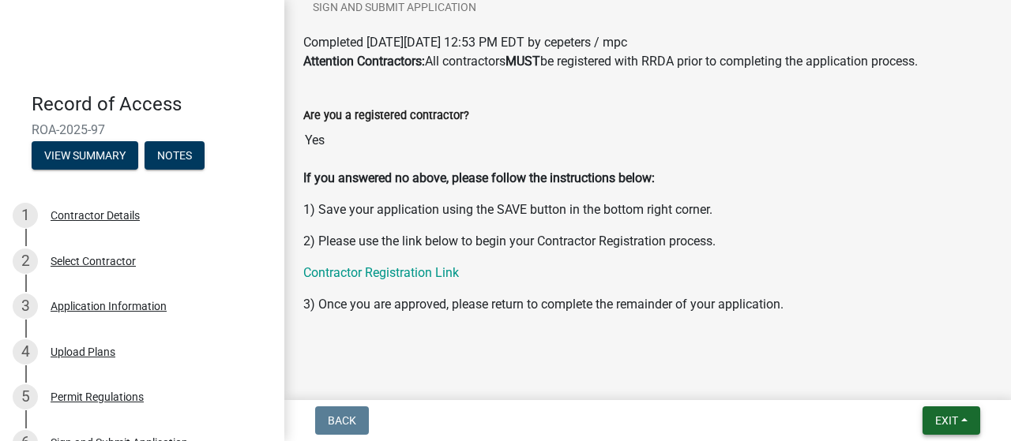
click at [959, 421] on button "Exit" at bounding box center [951, 421] width 58 height 28
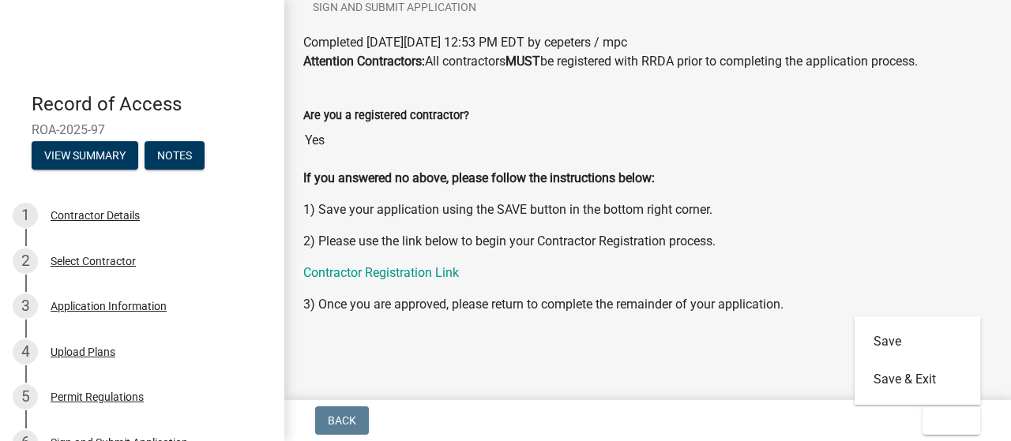
click at [802, 345] on div at bounding box center [647, 336] width 689 height 19
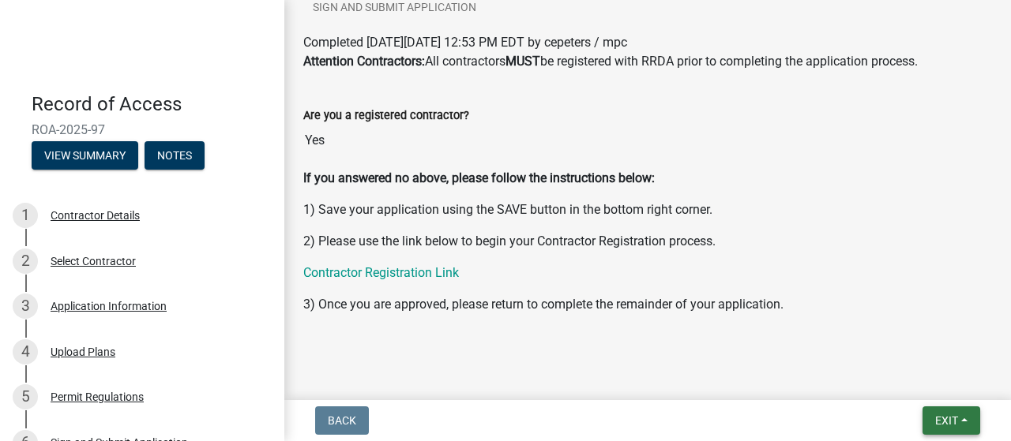
click at [956, 422] on span "Exit" at bounding box center [946, 421] width 23 height 13
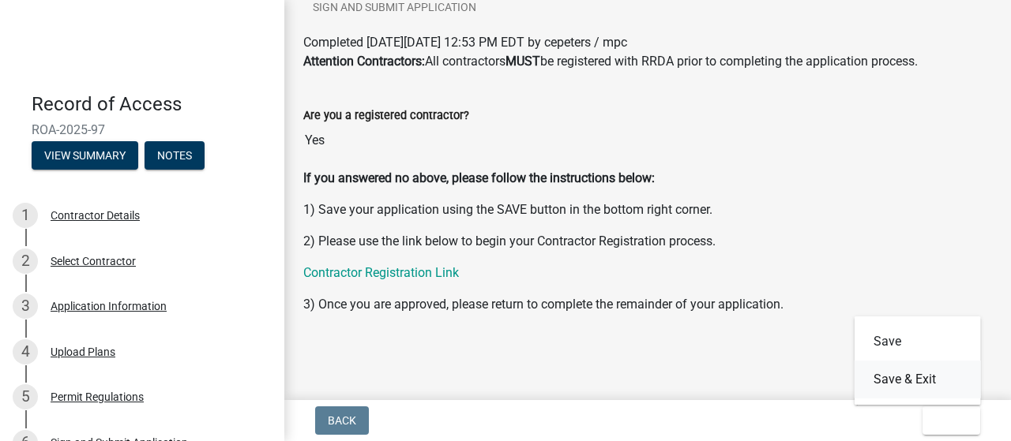
click at [876, 379] on button "Save & Exit" at bounding box center [917, 380] width 126 height 38
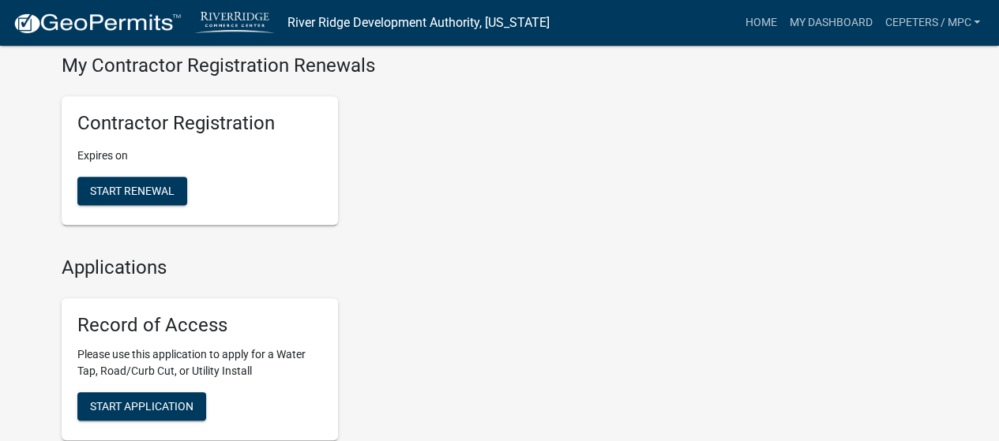
scroll to position [322, 0]
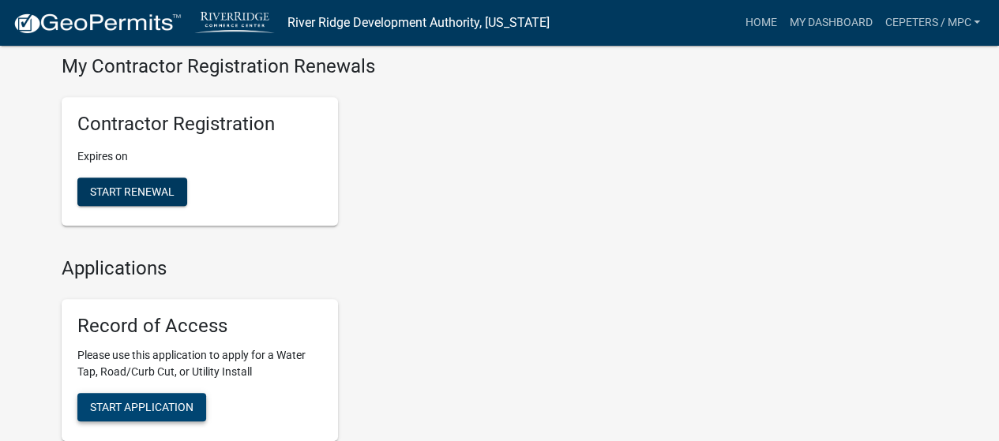
click at [148, 399] on button "Start Application" at bounding box center [141, 407] width 129 height 28
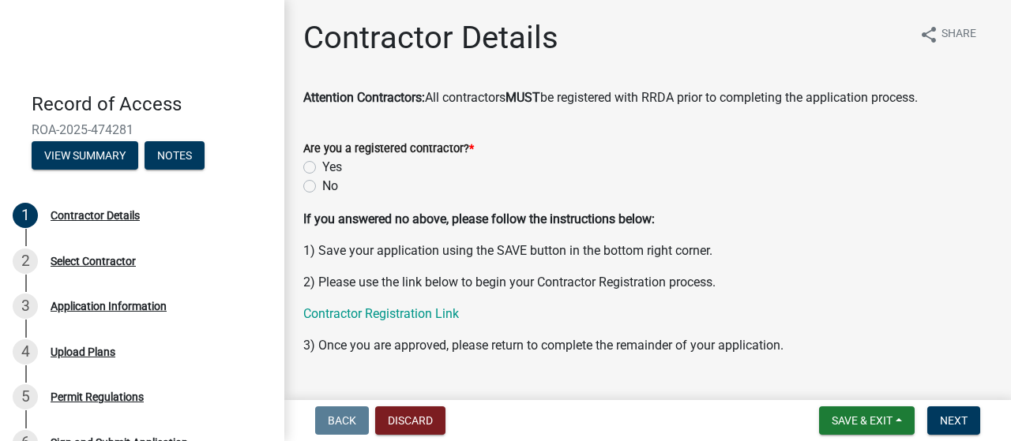
click at [322, 166] on label "Yes" at bounding box center [332, 167] width 20 height 19
click at [322, 166] on input "Yes" at bounding box center [327, 163] width 10 height 10
radio input "true"
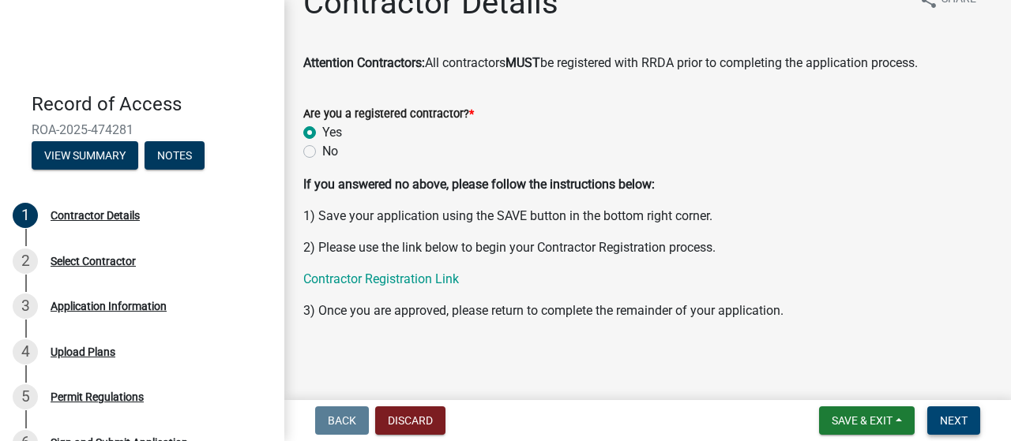
click at [969, 413] on button "Next" at bounding box center [953, 421] width 53 height 28
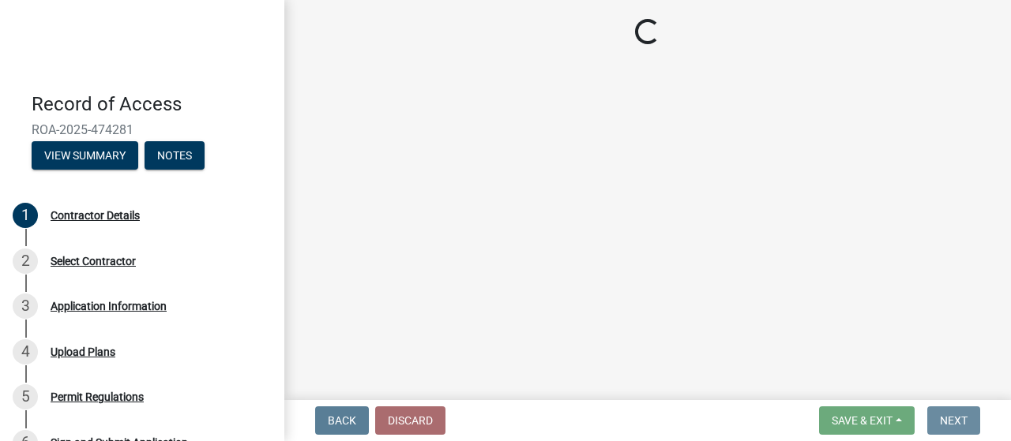
scroll to position [0, 0]
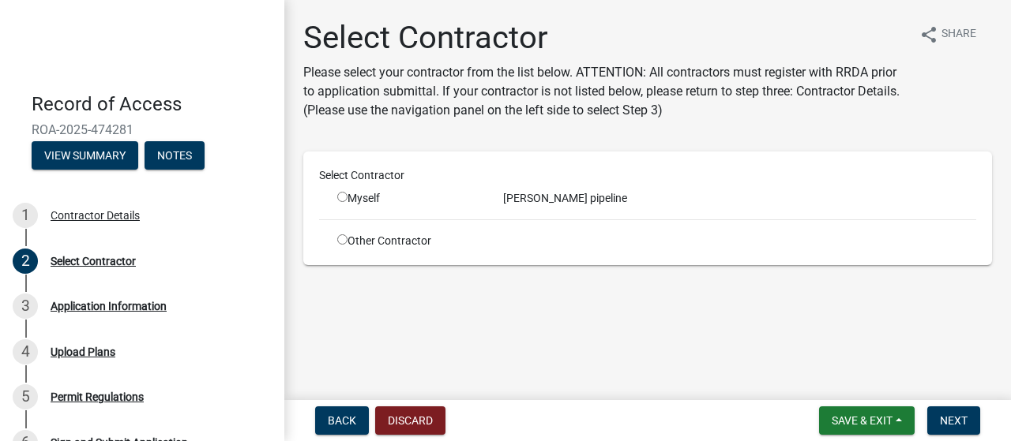
click at [344, 243] on input "radio" at bounding box center [342, 240] width 10 height 10
radio input "true"
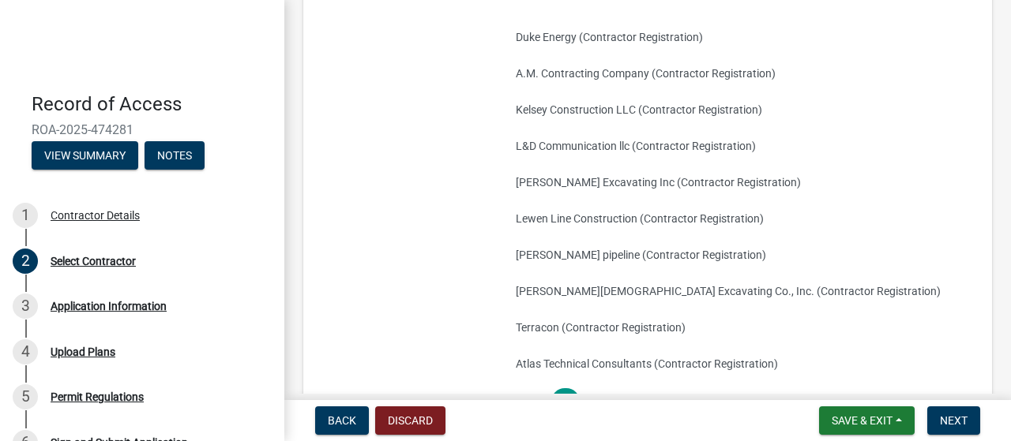
scroll to position [293, 0]
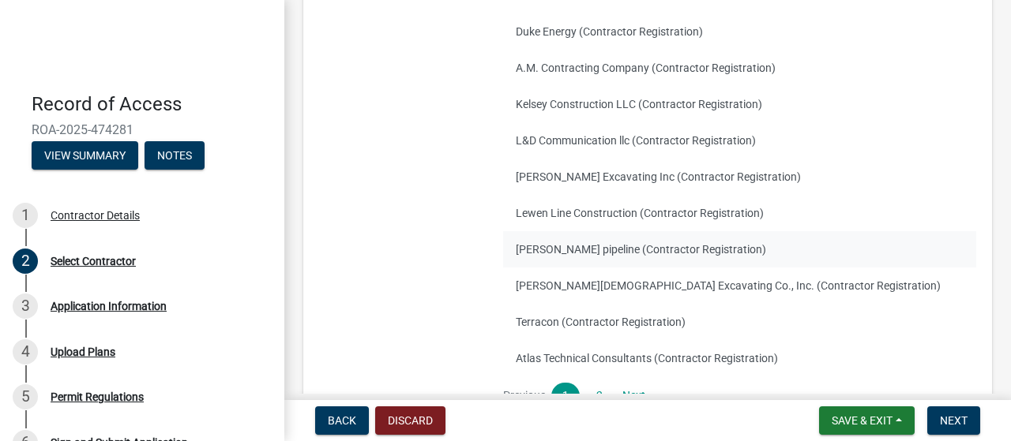
click at [711, 249] on button "[PERSON_NAME] pipeline (Contractor Registration)" at bounding box center [739, 249] width 473 height 36
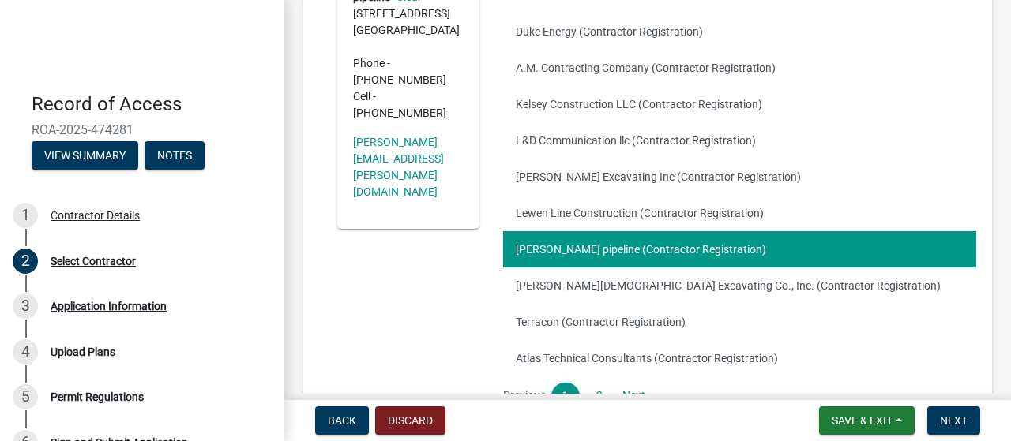
scroll to position [411, 0]
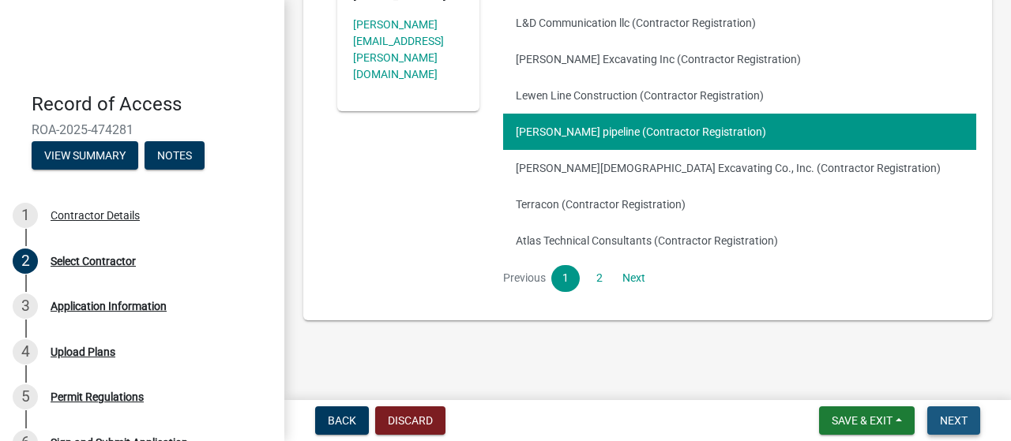
click at [957, 423] on span "Next" at bounding box center [954, 421] width 28 height 13
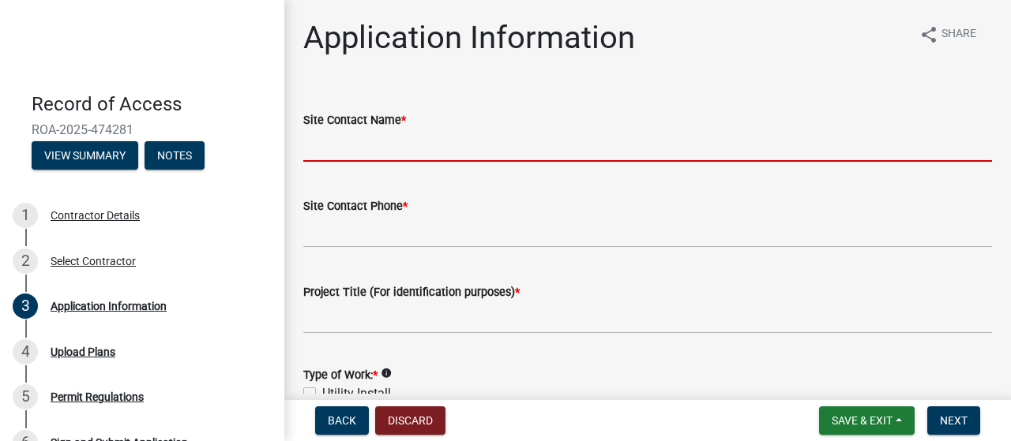
click at [550, 151] on input "Site Contact Name *" at bounding box center [647, 145] width 689 height 32
type input "[PERSON_NAME]"
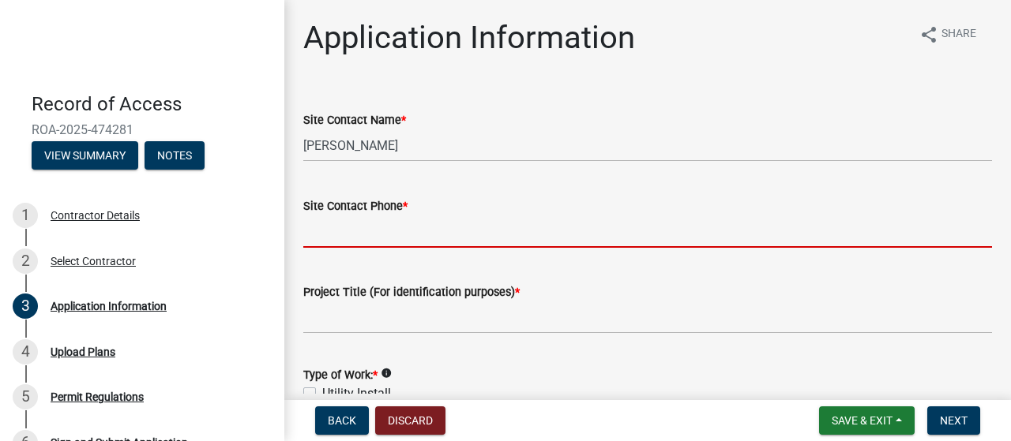
click at [422, 225] on input "Site Contact Phone *" at bounding box center [647, 232] width 689 height 32
type input "[PHONE_NUMBER]"
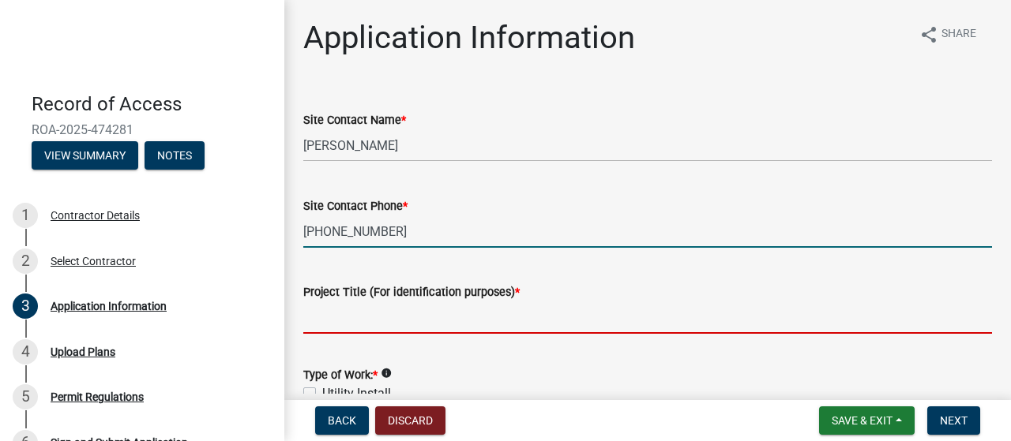
click at [407, 324] on input "Project Title (For identification purposes) *" at bounding box center [647, 318] width 689 height 32
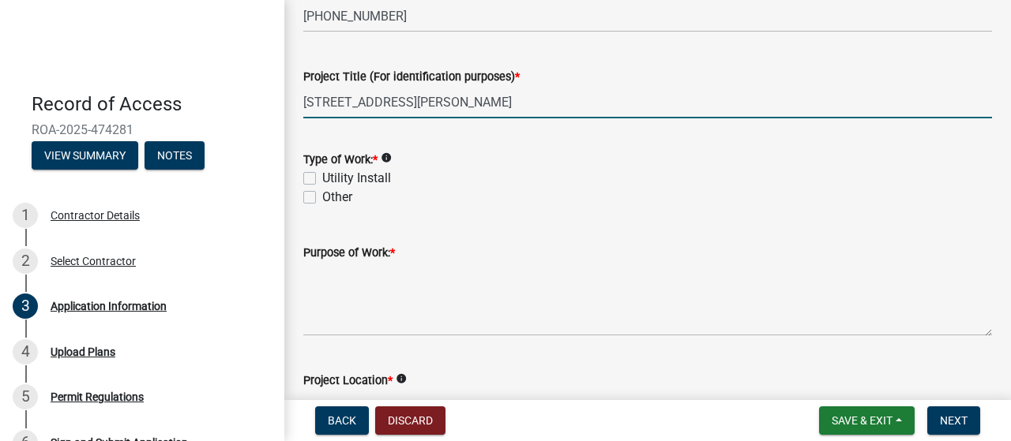
scroll to position [232, 0]
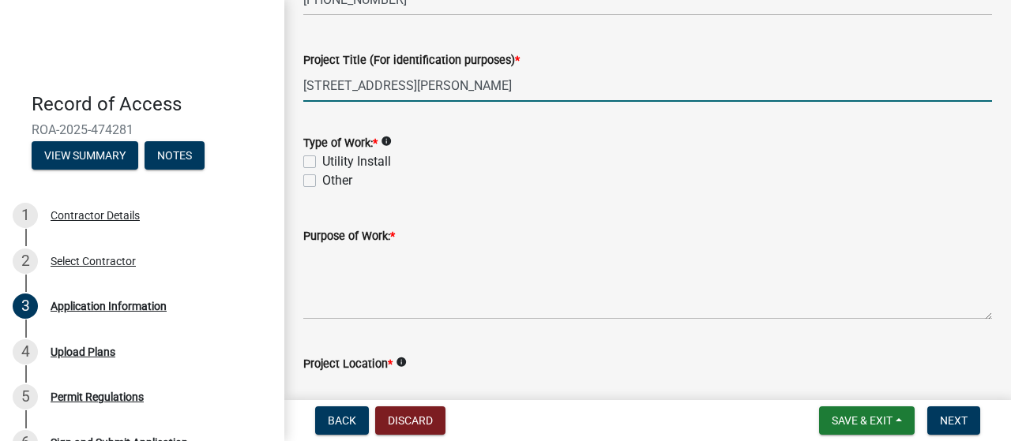
type input "[STREET_ADDRESS][PERSON_NAME]"
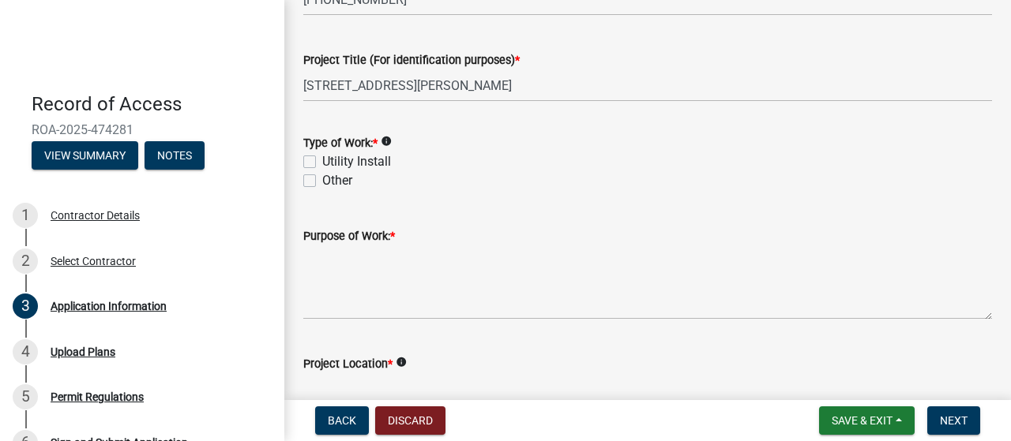
click at [390, 156] on label "Utility Install" at bounding box center [356, 161] width 69 height 19
click at [332, 156] on input "Utility Install" at bounding box center [327, 157] width 10 height 10
checkbox input "true"
checkbox input "false"
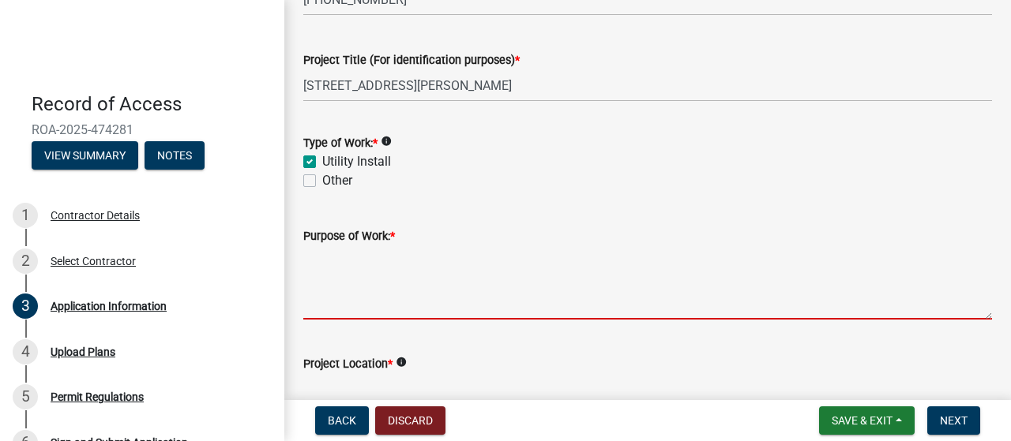
click at [370, 308] on textarea "Purpose of Work: *" at bounding box center [647, 283] width 689 height 74
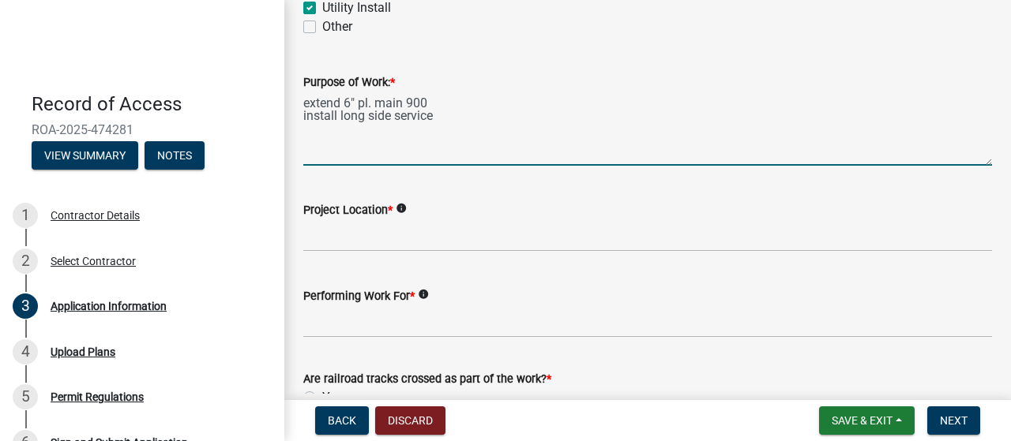
scroll to position [403, 0]
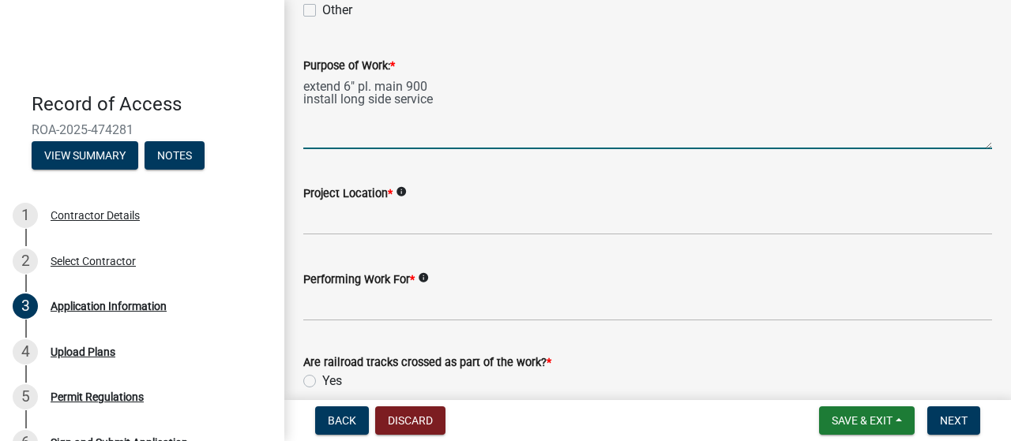
type textarea "extend 6" pl. main 900 install long side service"
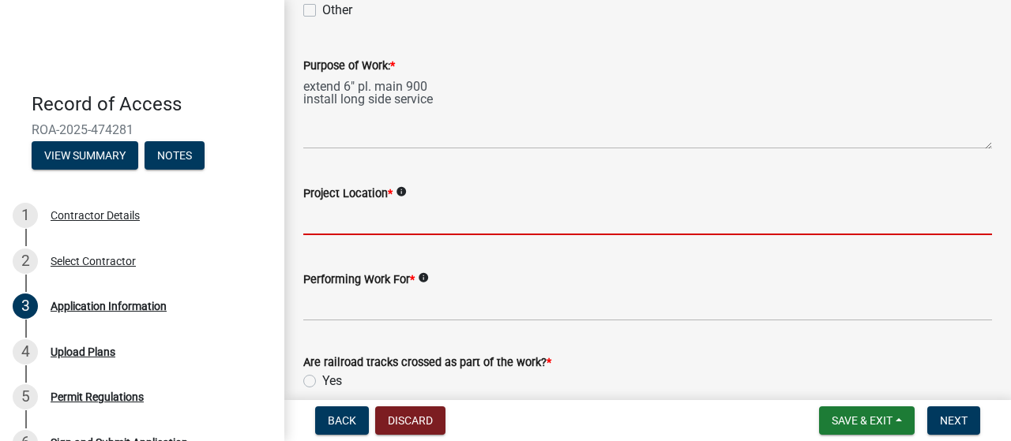
click at [400, 208] on input "Project Location *" at bounding box center [647, 219] width 689 height 32
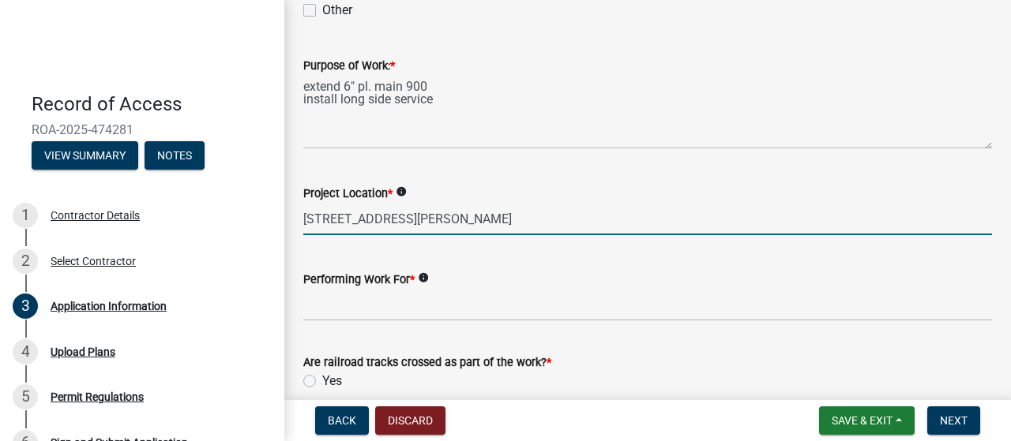
type input "[STREET_ADDRESS][PERSON_NAME]"
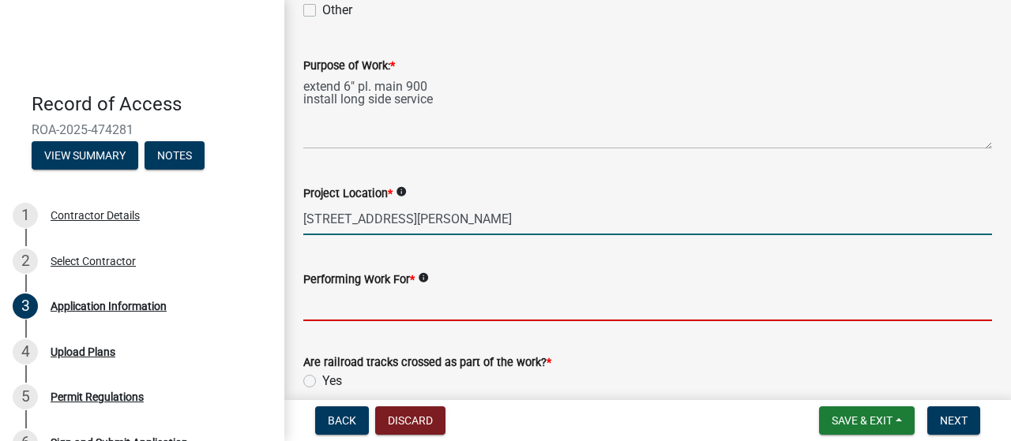
click at [367, 304] on input "Performing Work For *" at bounding box center [647, 305] width 689 height 32
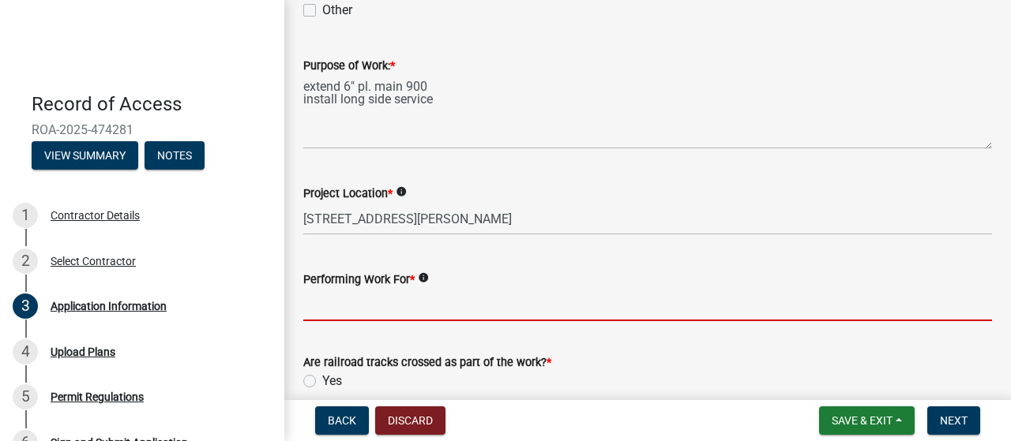
type input "center point energy"
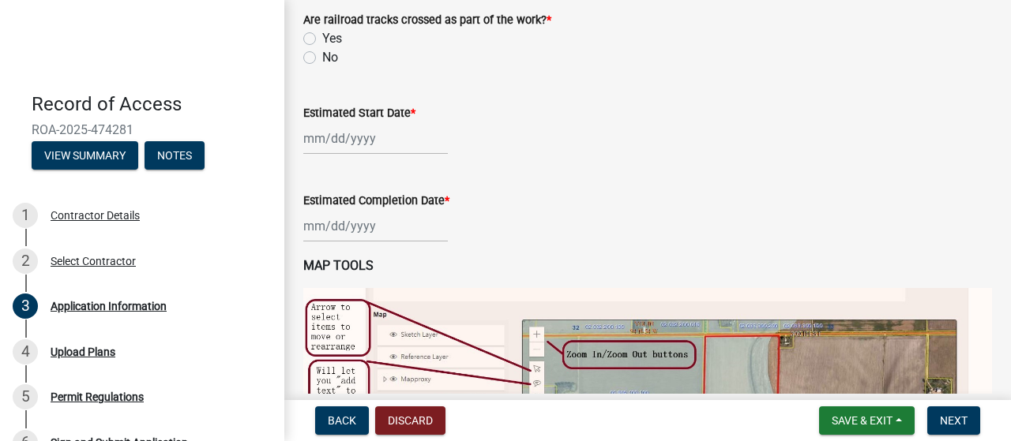
scroll to position [760, 0]
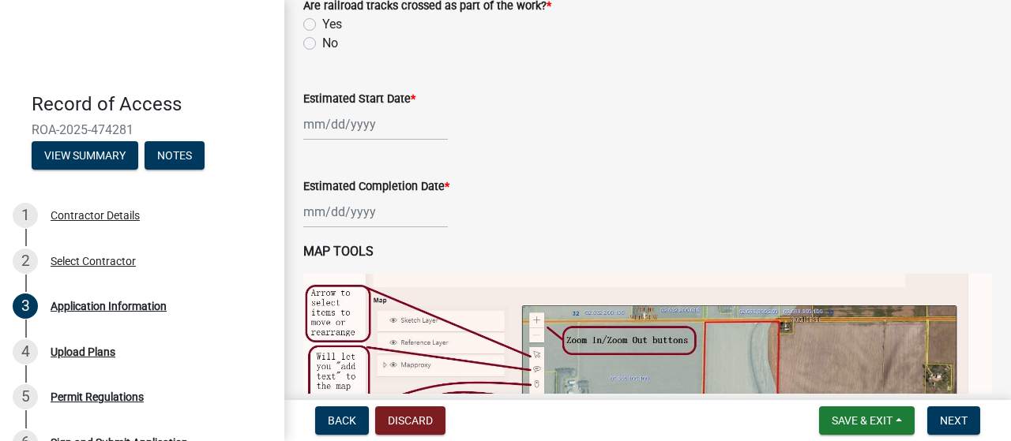
click at [322, 45] on label "No" at bounding box center [330, 43] width 16 height 19
click at [322, 44] on input "No" at bounding box center [327, 39] width 10 height 10
radio input "true"
click at [341, 122] on div at bounding box center [375, 124] width 145 height 32
select select "9"
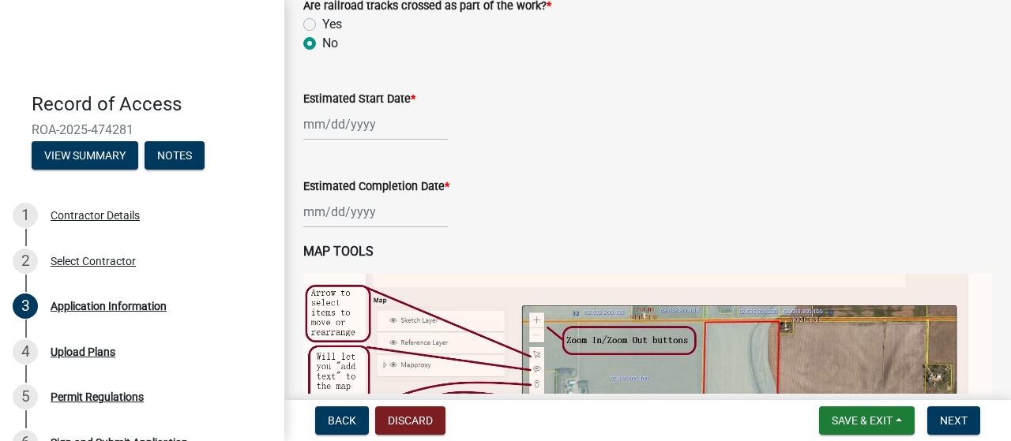
select select "2025"
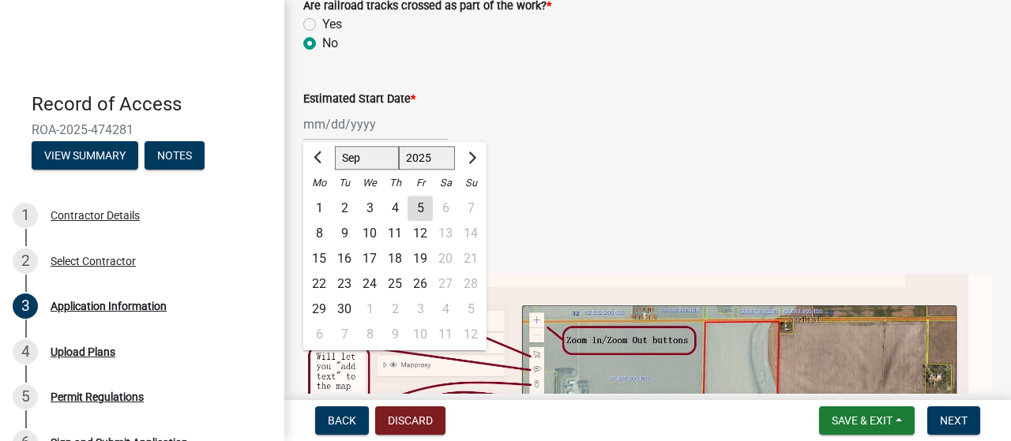
click at [343, 253] on div "16" at bounding box center [344, 258] width 25 height 25
type input "[DATE]"
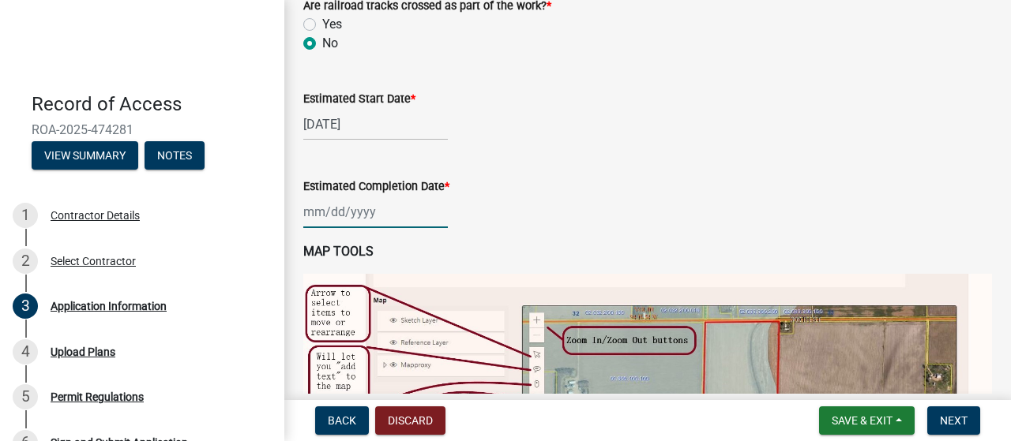
click at [355, 212] on div at bounding box center [375, 212] width 145 height 32
select select "9"
select select "2025"
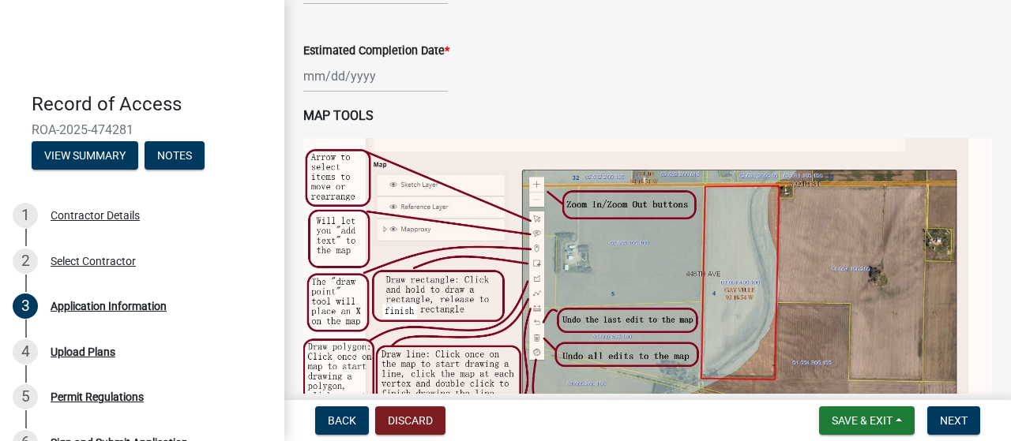
scroll to position [884, 0]
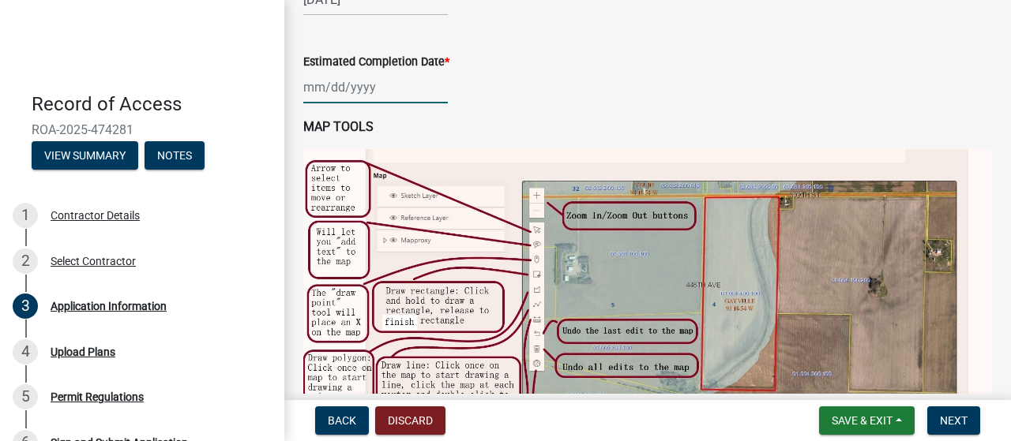
click at [343, 89] on div at bounding box center [375, 87] width 145 height 32
select select "9"
select select "2025"
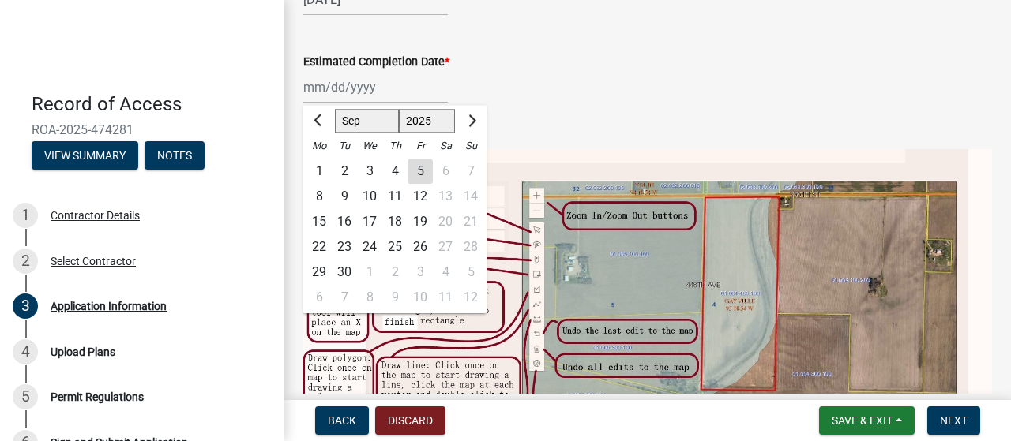
click at [342, 271] on div "30" at bounding box center [344, 272] width 25 height 25
type input "[DATE]"
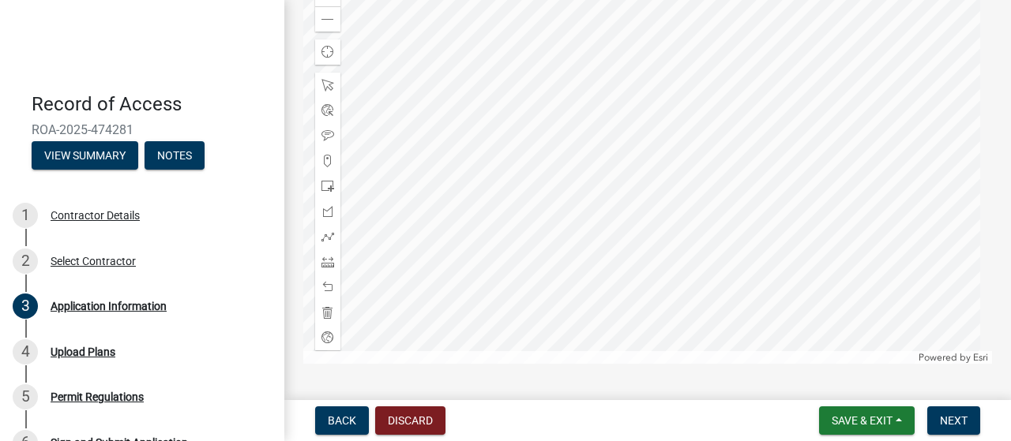
scroll to position [1520, 0]
click at [589, 198] on div at bounding box center [647, 172] width 689 height 395
click at [692, 258] on div at bounding box center [647, 172] width 689 height 395
click at [657, 210] on div at bounding box center [647, 172] width 689 height 395
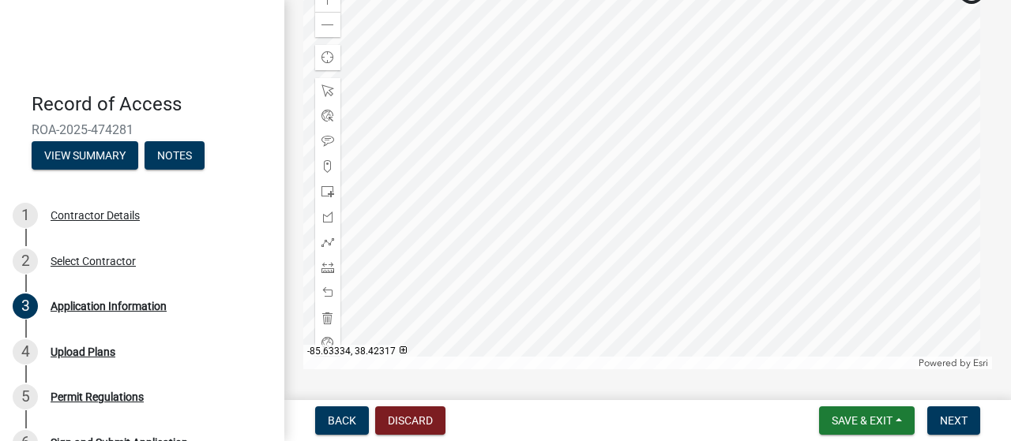
click at [657, 210] on div at bounding box center [647, 172] width 689 height 395
click at [614, 148] on div at bounding box center [647, 172] width 689 height 395
click at [590, 157] on div at bounding box center [647, 172] width 689 height 395
click at [580, 167] on div at bounding box center [647, 172] width 689 height 395
click at [458, 145] on div at bounding box center [647, 172] width 689 height 395
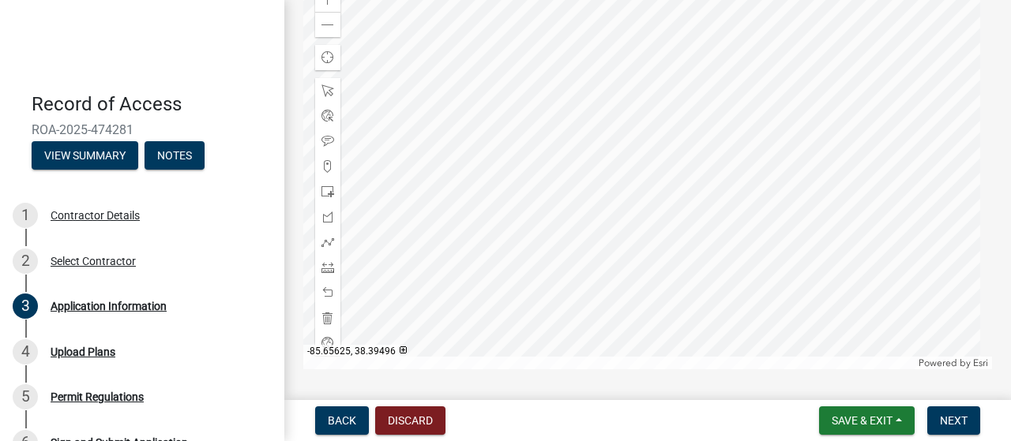
click at [680, 206] on div at bounding box center [647, 172] width 689 height 395
click at [317, 185] on div at bounding box center [327, 191] width 25 height 25
click at [519, 329] on div at bounding box center [647, 203] width 689 height 395
click at [594, 328] on div at bounding box center [647, 203] width 689 height 395
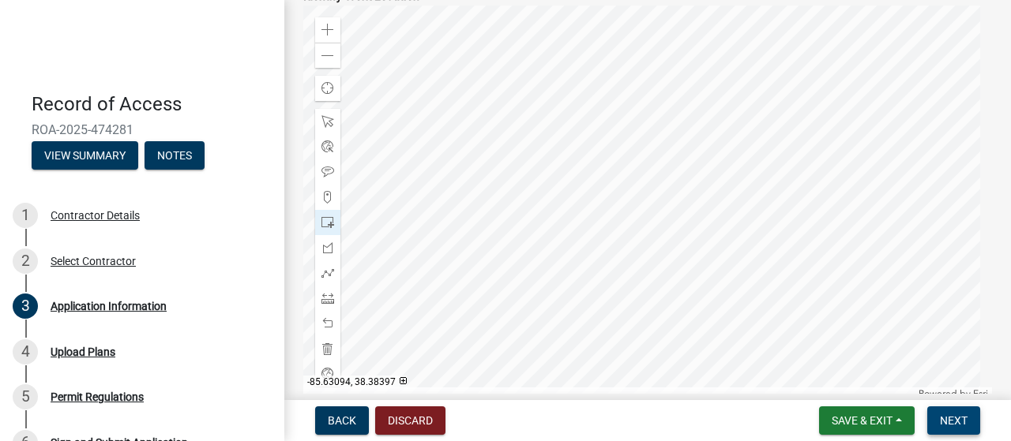
click at [939, 416] on button "Next" at bounding box center [953, 421] width 53 height 28
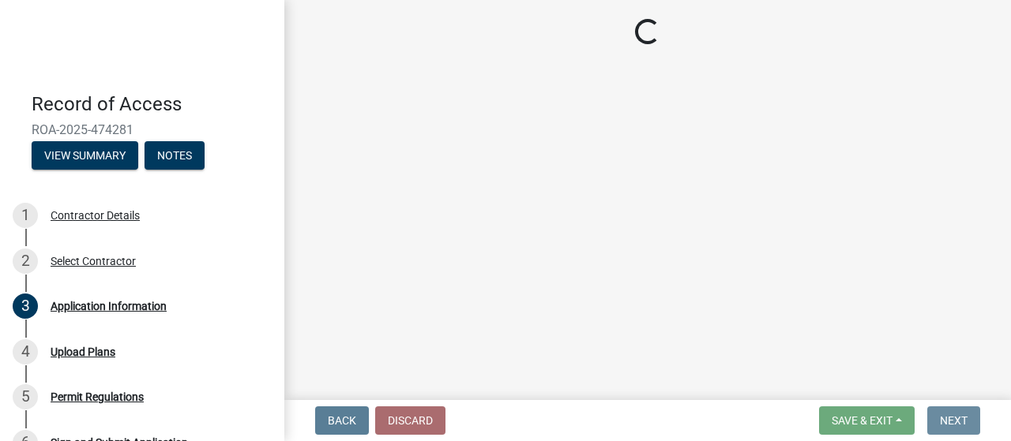
scroll to position [0, 0]
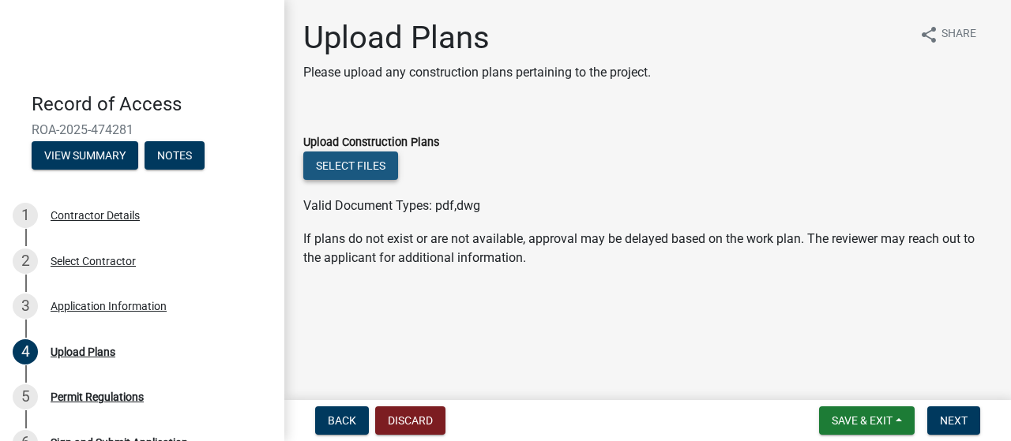
click at [366, 165] on button "Select files" at bounding box center [350, 166] width 95 height 28
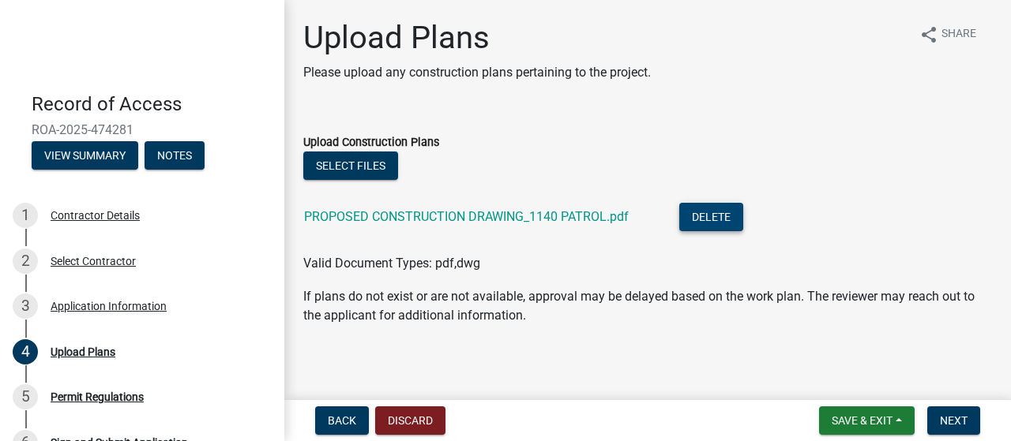
click at [717, 216] on button "Delete" at bounding box center [711, 217] width 64 height 28
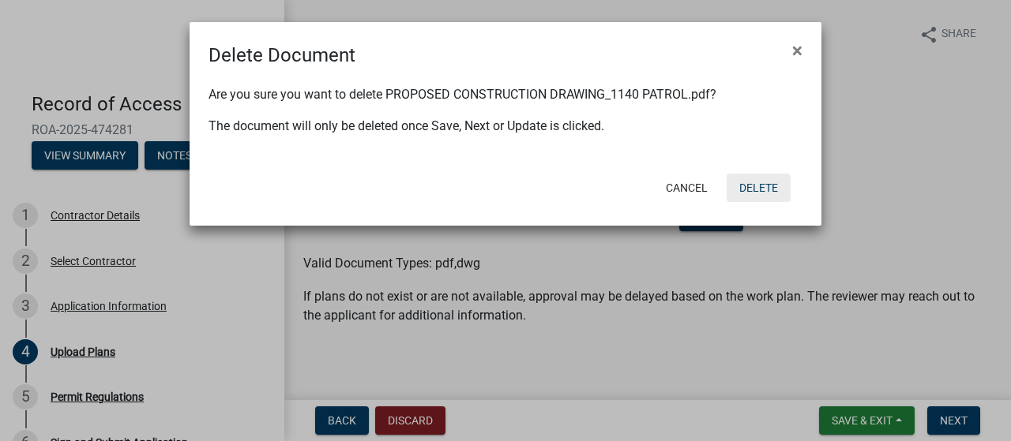
click at [745, 189] on button "Delete" at bounding box center [758, 188] width 64 height 28
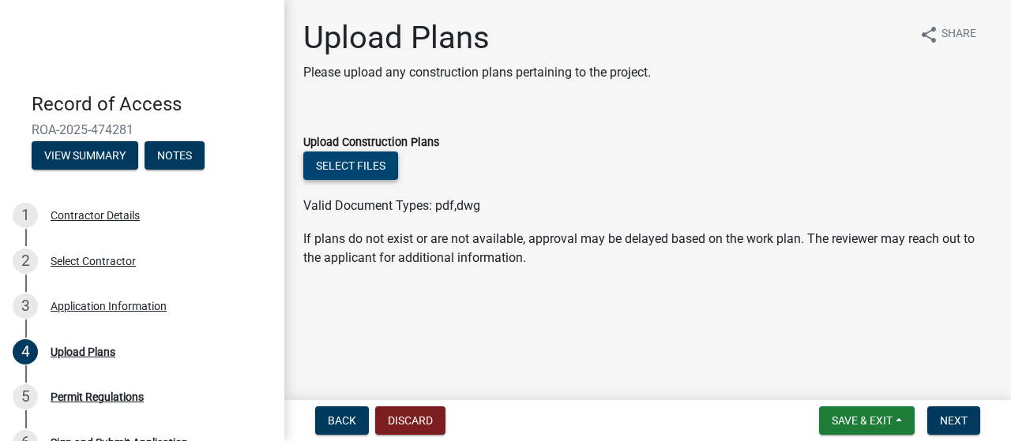
click at [366, 168] on button "Select files" at bounding box center [350, 166] width 95 height 28
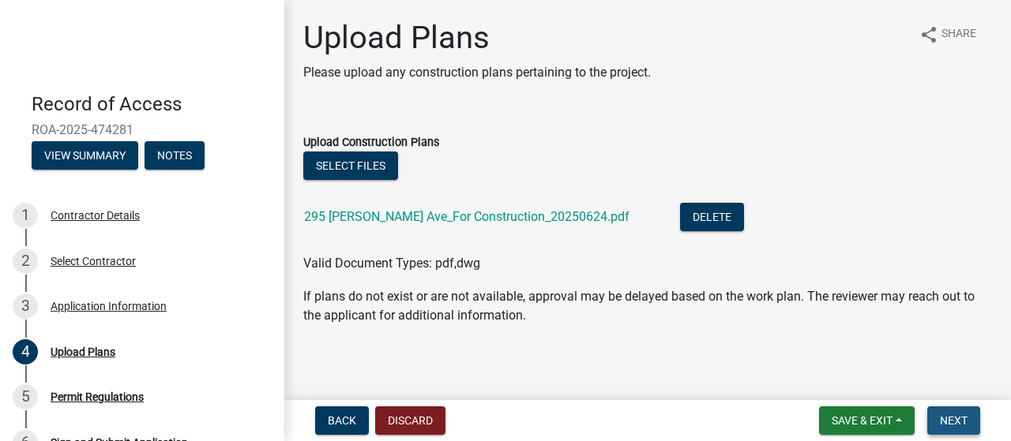
click at [960, 424] on span "Next" at bounding box center [954, 421] width 28 height 13
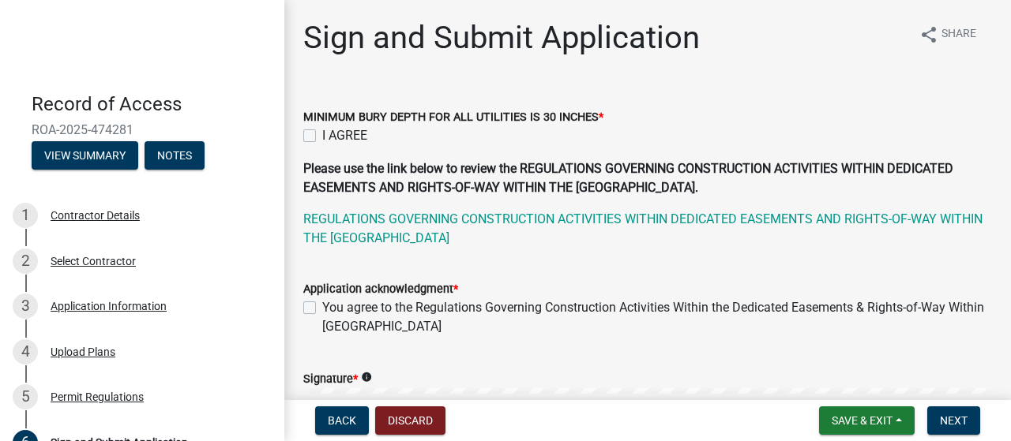
click at [314, 127] on div "I AGREE" at bounding box center [647, 135] width 689 height 19
click at [322, 139] on label "I AGREE" at bounding box center [344, 135] width 45 height 19
click at [322, 137] on input "I AGREE" at bounding box center [327, 131] width 10 height 10
checkbox input "true"
click at [322, 313] on label "You agree to the Regulations Governing Construction Activities Within the Dedic…" at bounding box center [657, 317] width 670 height 38
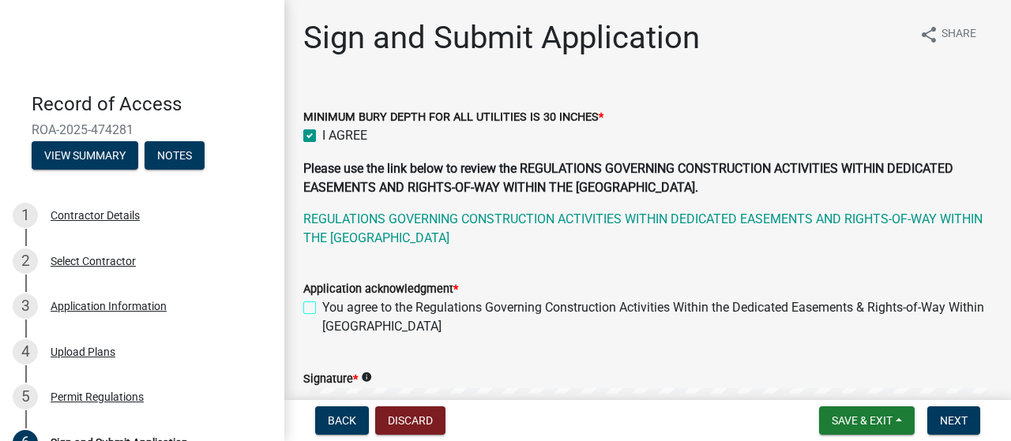
click at [322, 309] on input "You agree to the Regulations Governing Construction Activities Within the Dedic…" at bounding box center [327, 303] width 10 height 10
checkbox input "true"
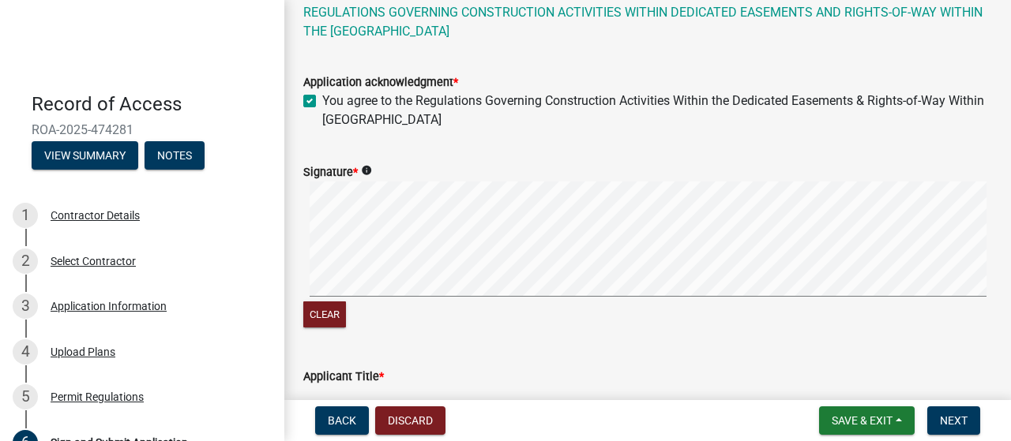
scroll to position [283, 0]
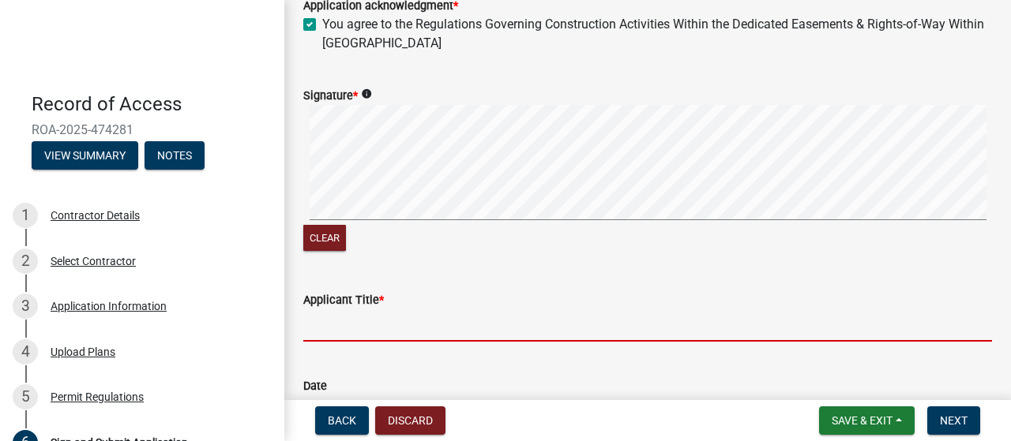
click at [420, 326] on input "Applicant Title *" at bounding box center [647, 326] width 689 height 32
type input "general [PERSON_NAME]"
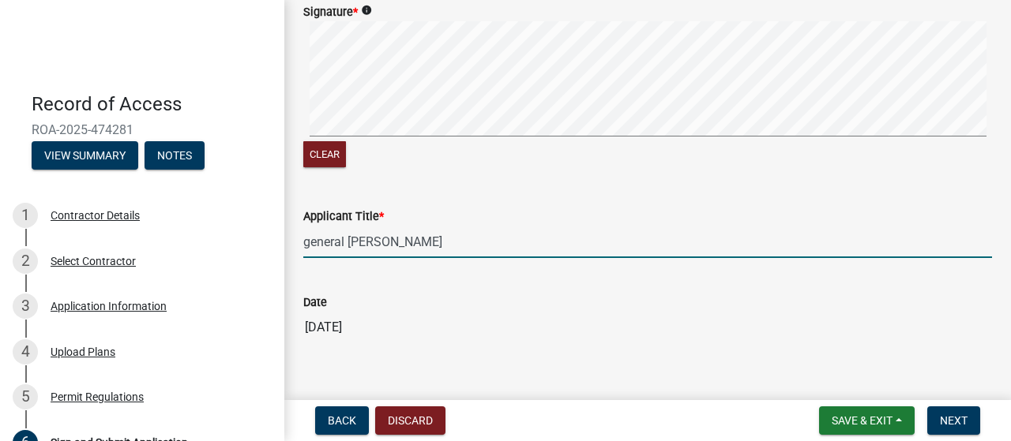
scroll to position [390, 0]
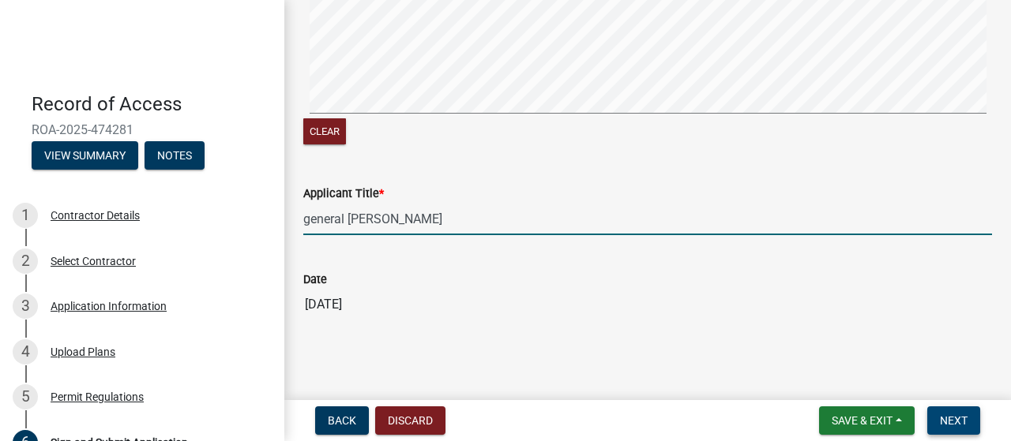
click at [948, 416] on span "Next" at bounding box center [954, 421] width 28 height 13
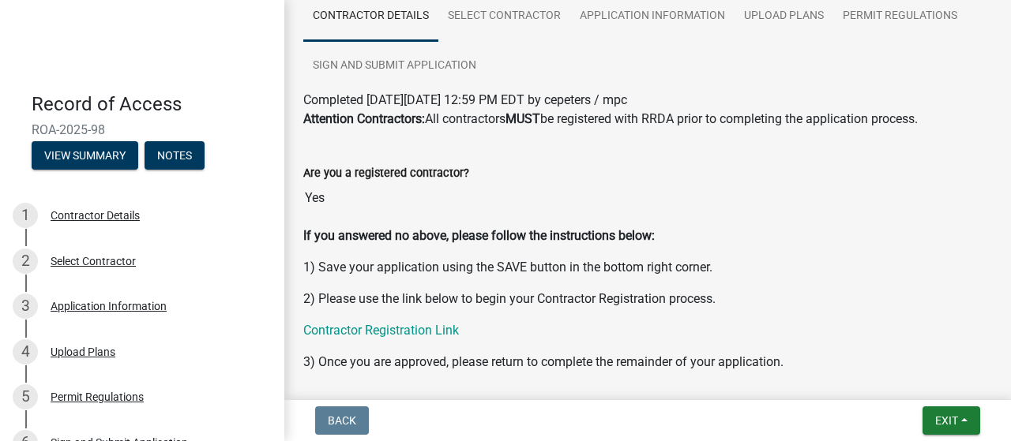
scroll to position [146, 0]
